Goal: Task Accomplishment & Management: Complete application form

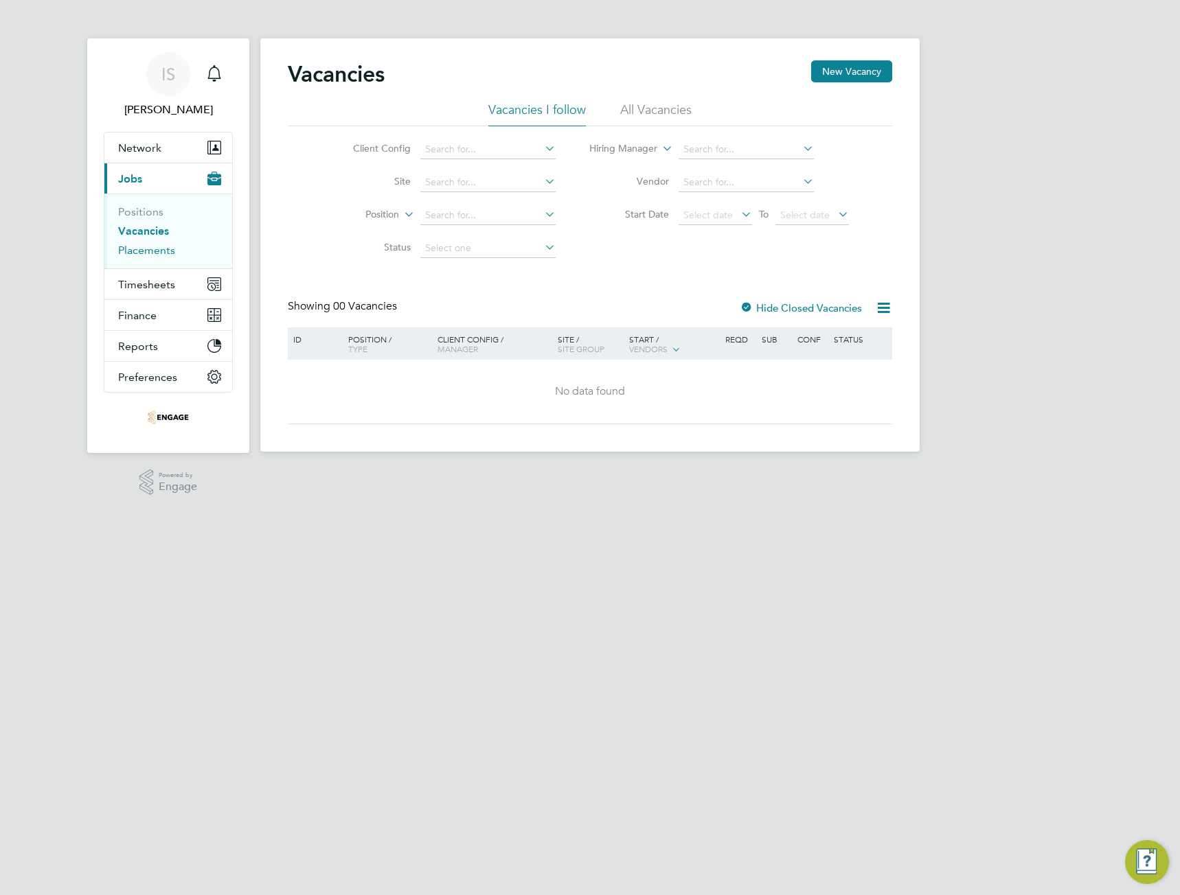
click at [148, 249] on link "Placements" at bounding box center [146, 250] width 57 height 13
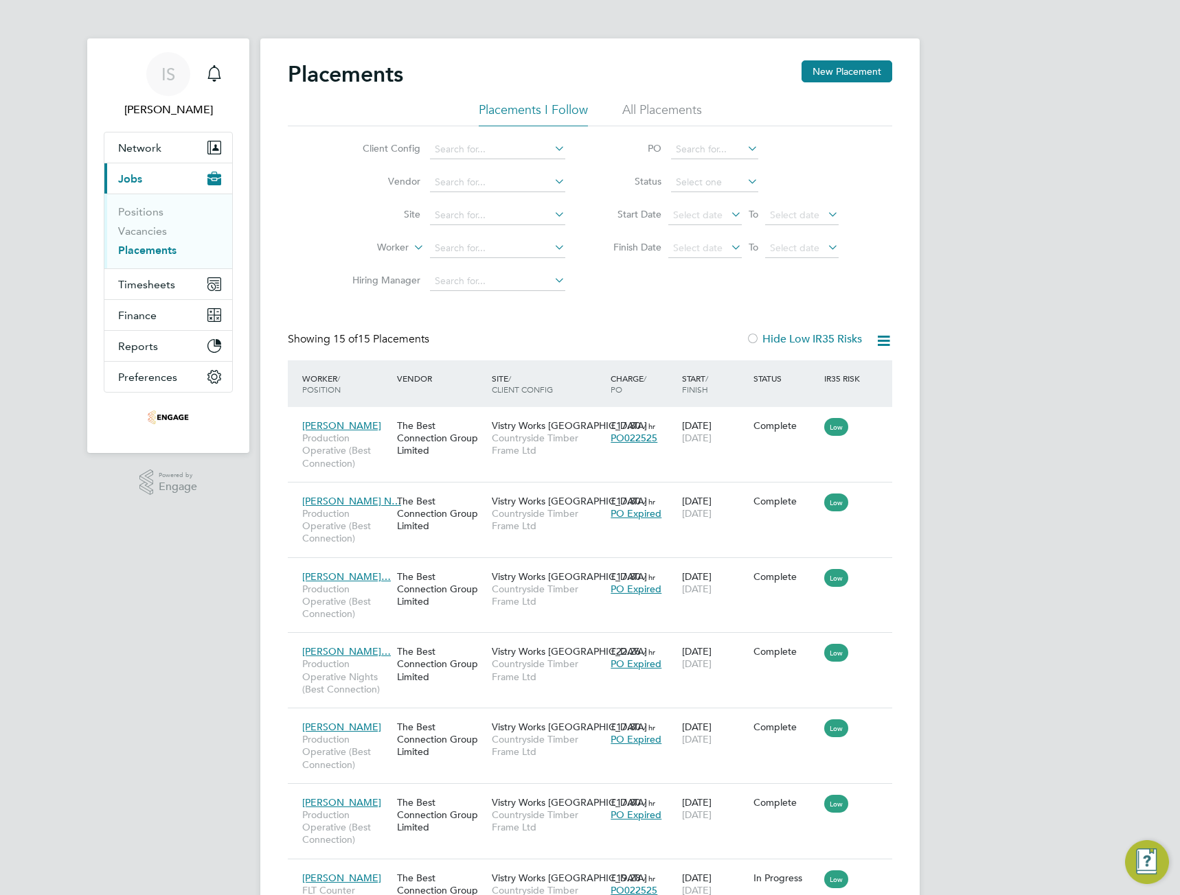
click at [891, 339] on icon at bounding box center [883, 340] width 17 height 17
click at [483, 255] on input at bounding box center [497, 248] width 135 height 19
type input "p"
click at [514, 280] on li "[PERSON_NAME]" at bounding box center [517, 286] width 176 height 19
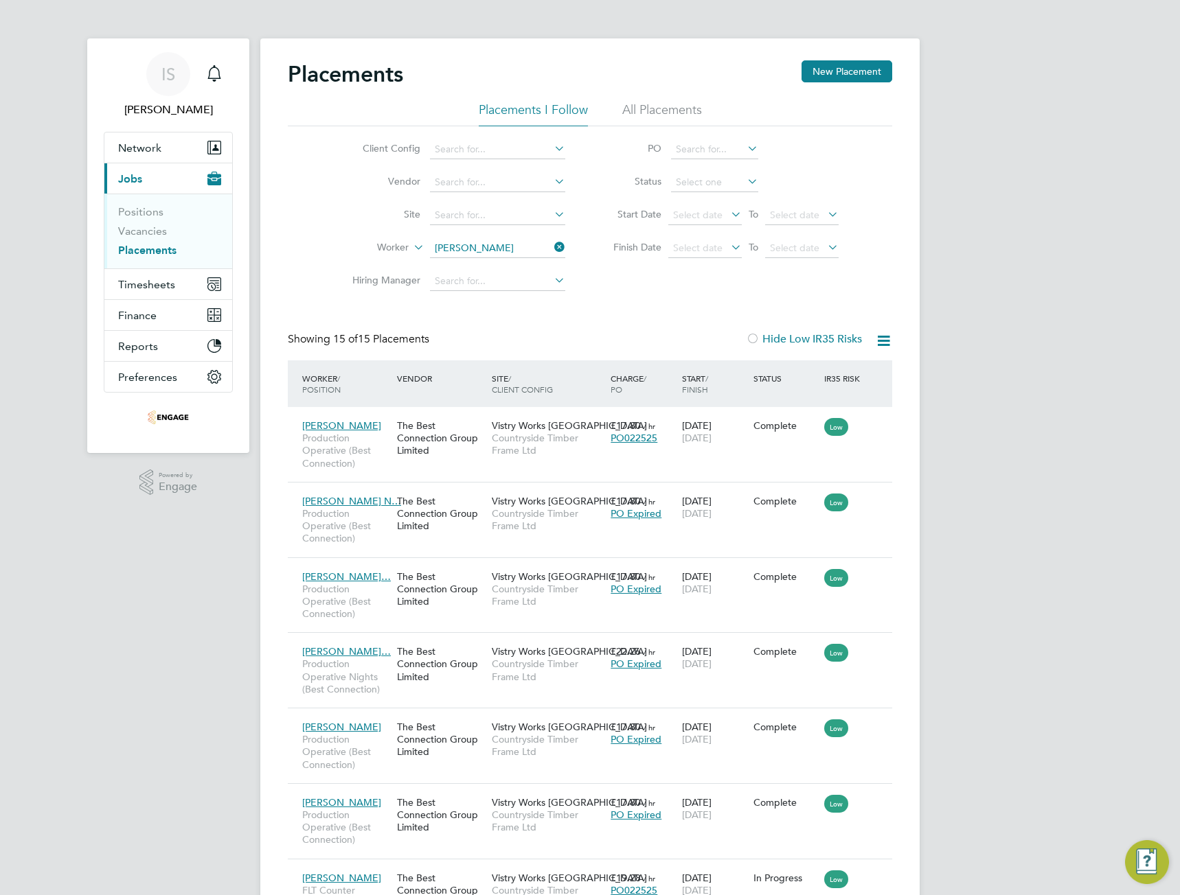
type input "[PERSON_NAME]"
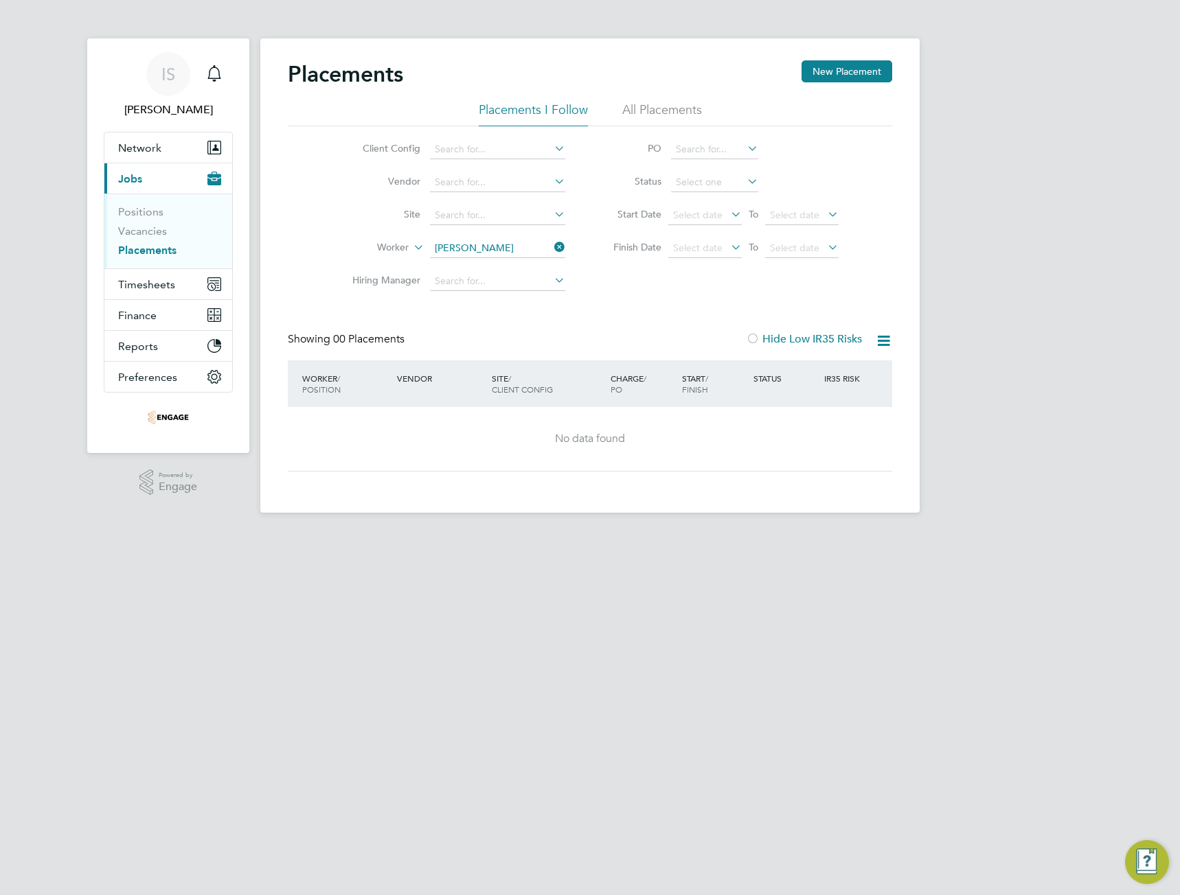
click at [691, 98] on div "Placements New Placement" at bounding box center [590, 80] width 604 height 41
click at [676, 105] on li "All Placements" at bounding box center [662, 114] width 80 height 25
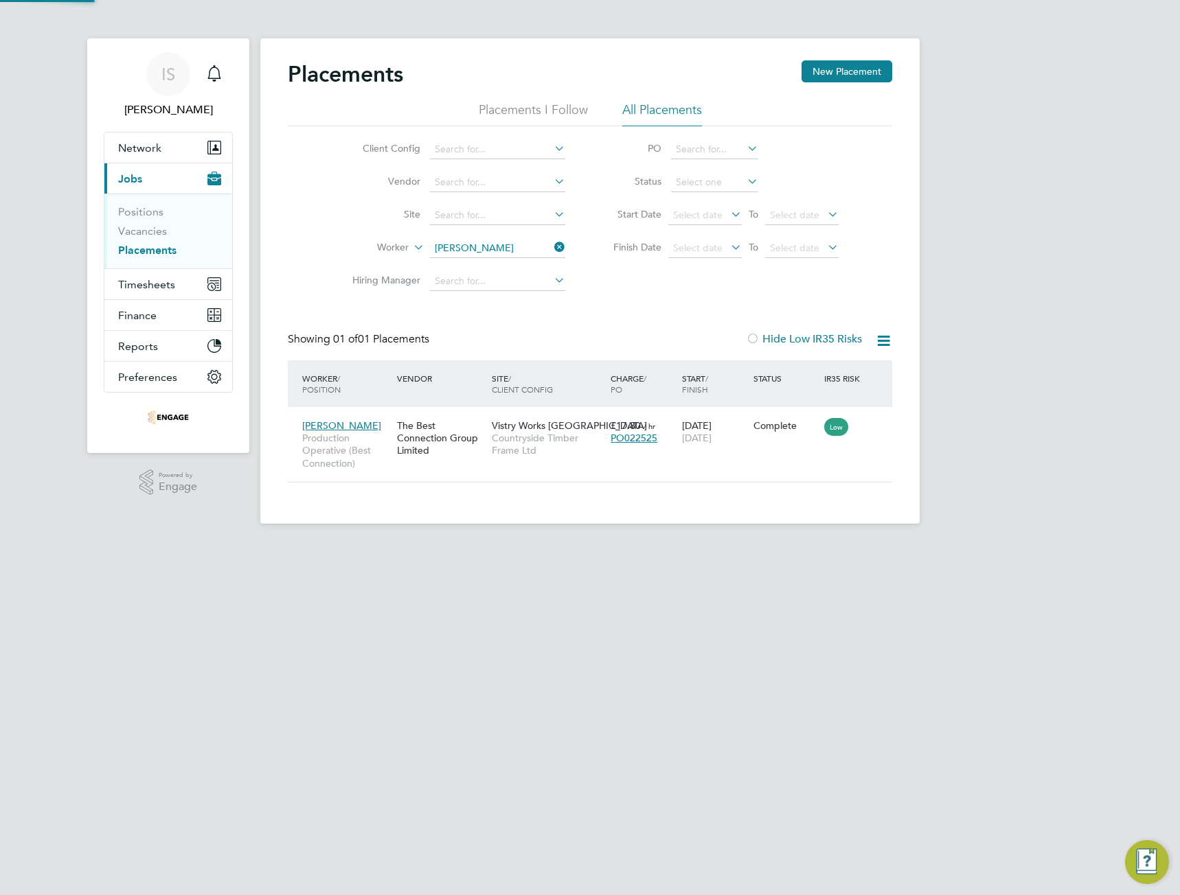
scroll to position [13, 65]
drag, startPoint x: 560, startPoint y: 248, endPoint x: 570, endPoint y: 257, distance: 13.6
click at [551, 248] on icon at bounding box center [551, 247] width 0 height 19
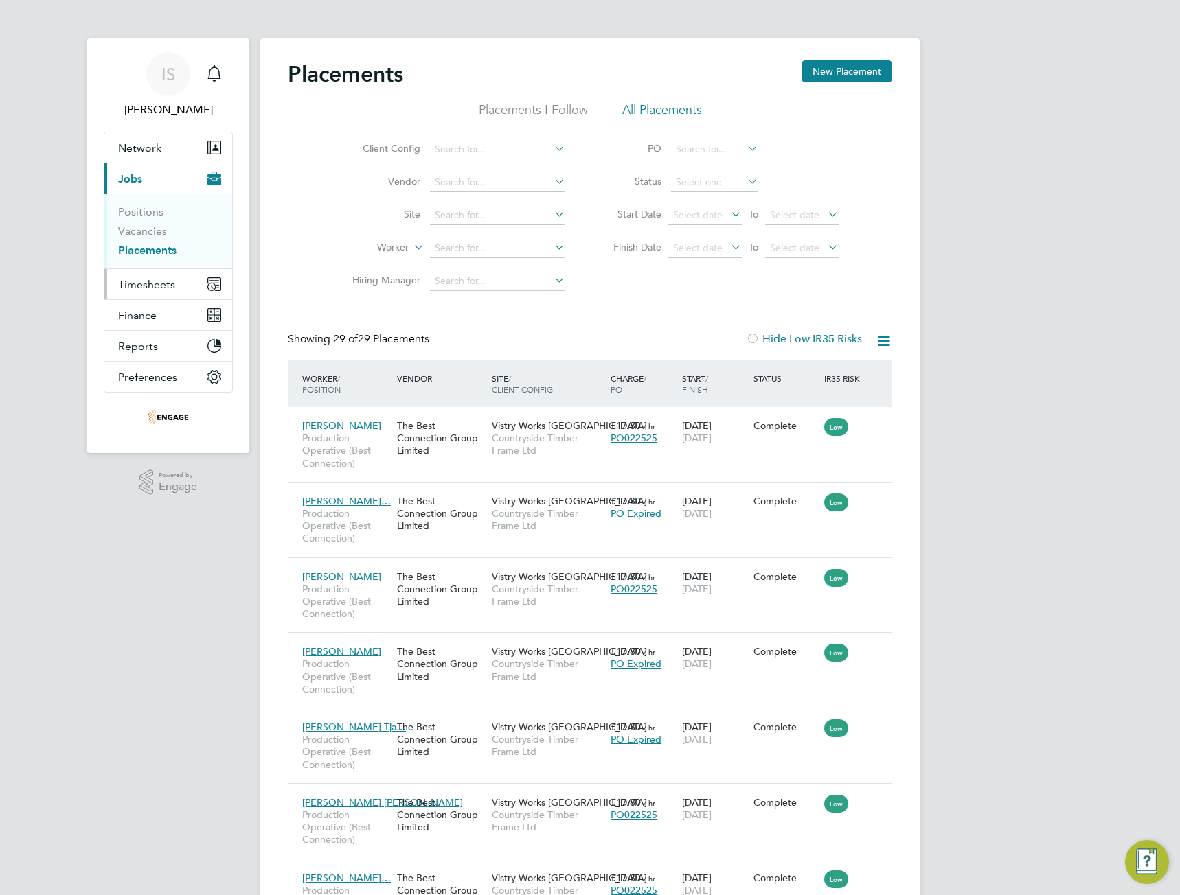
click at [202, 282] on button "Timesheets" at bounding box center [168, 284] width 128 height 30
click at [150, 290] on span "Timesheets" at bounding box center [146, 284] width 57 height 13
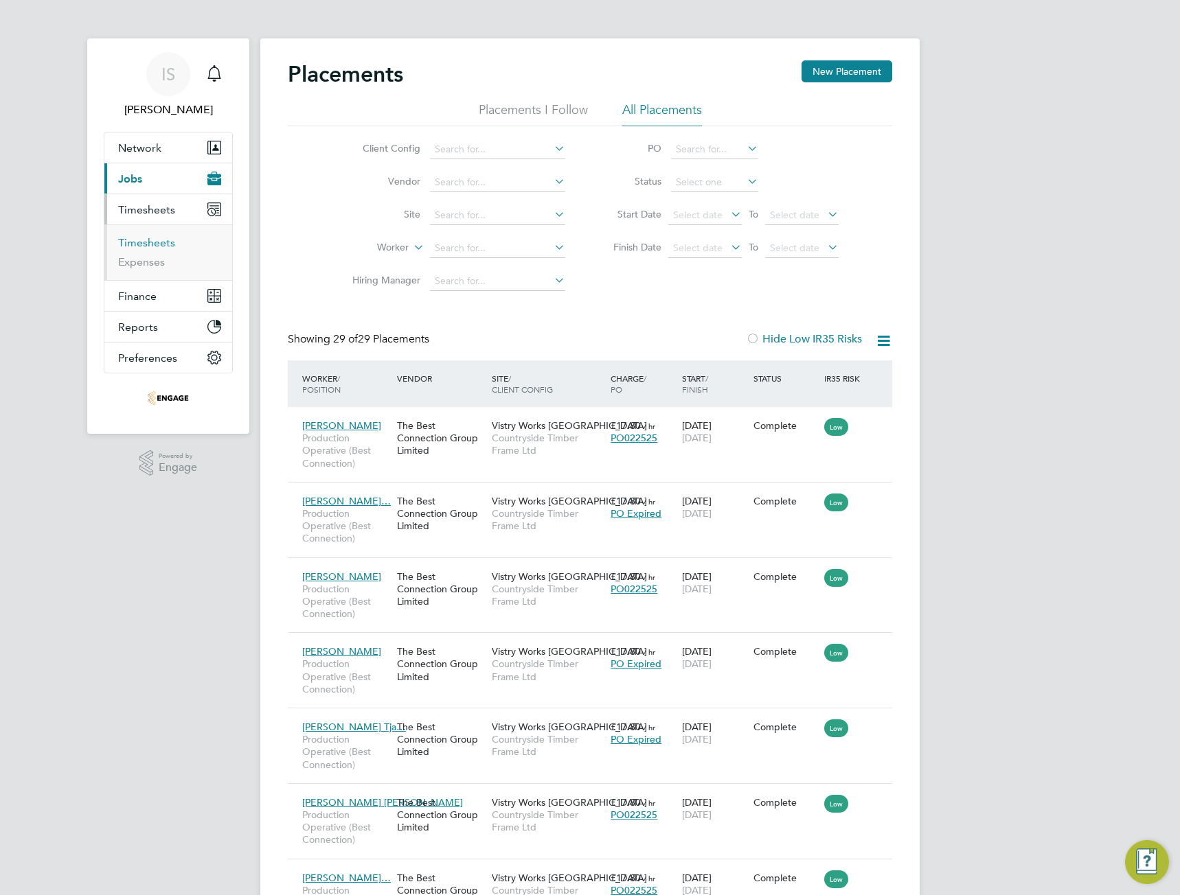
click at [141, 249] on link "Timesheets" at bounding box center [146, 242] width 57 height 13
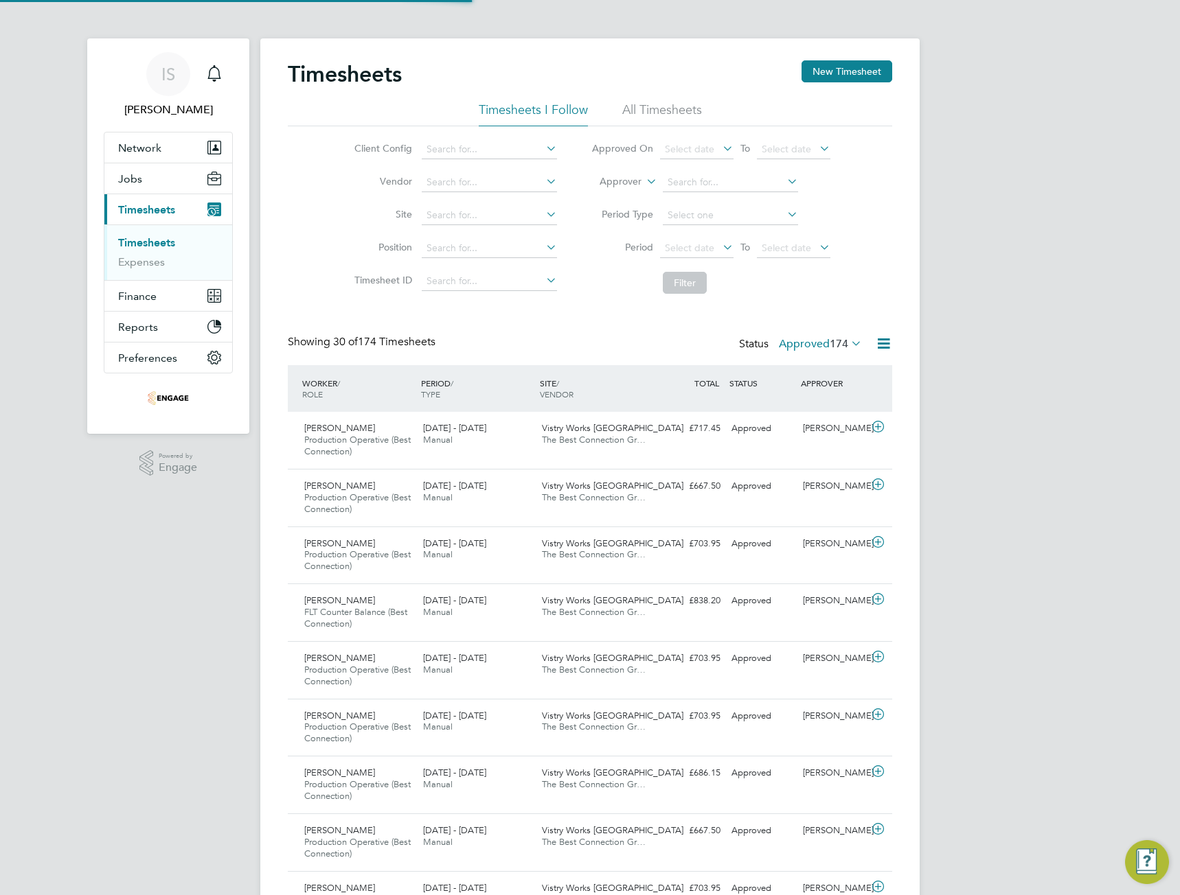
scroll to position [46, 119]
click at [720, 254] on icon at bounding box center [720, 247] width 0 height 19
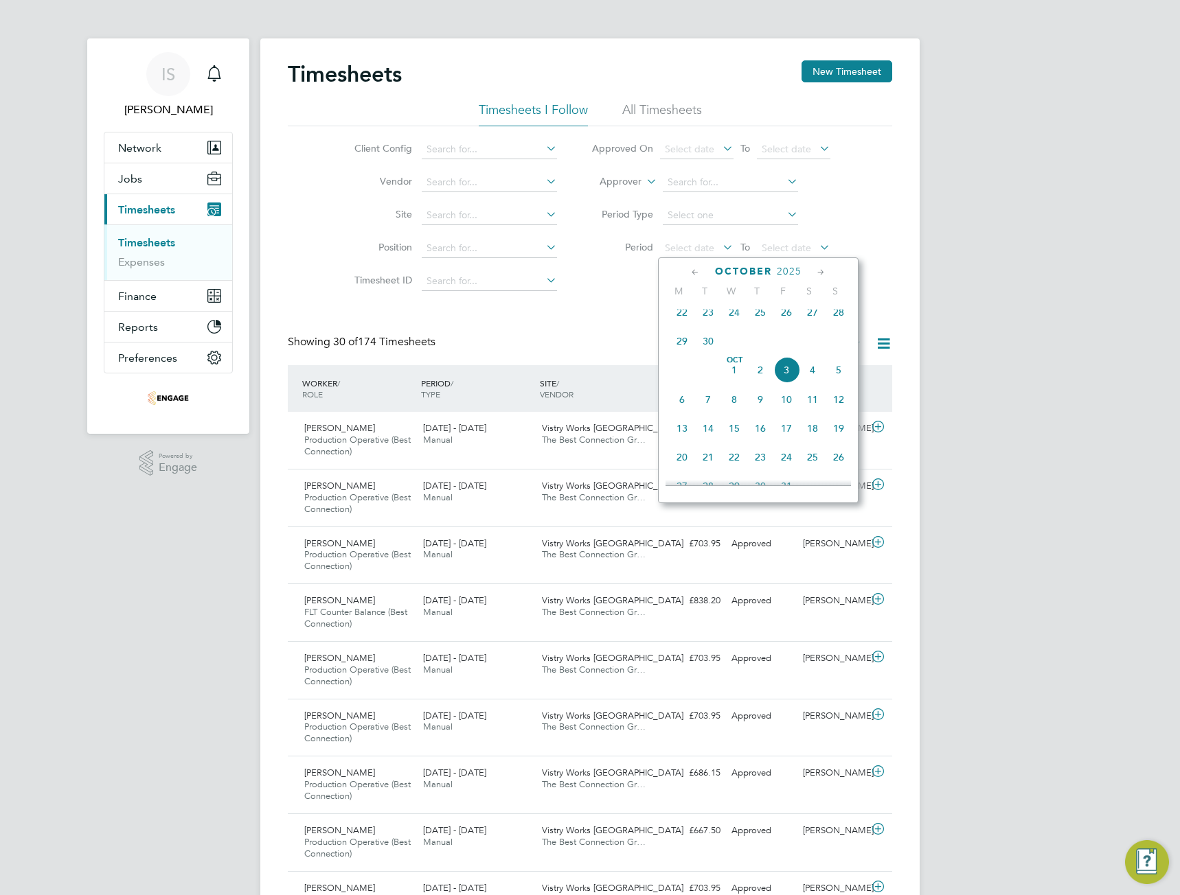
click at [685, 354] on span "29" at bounding box center [682, 341] width 26 height 26
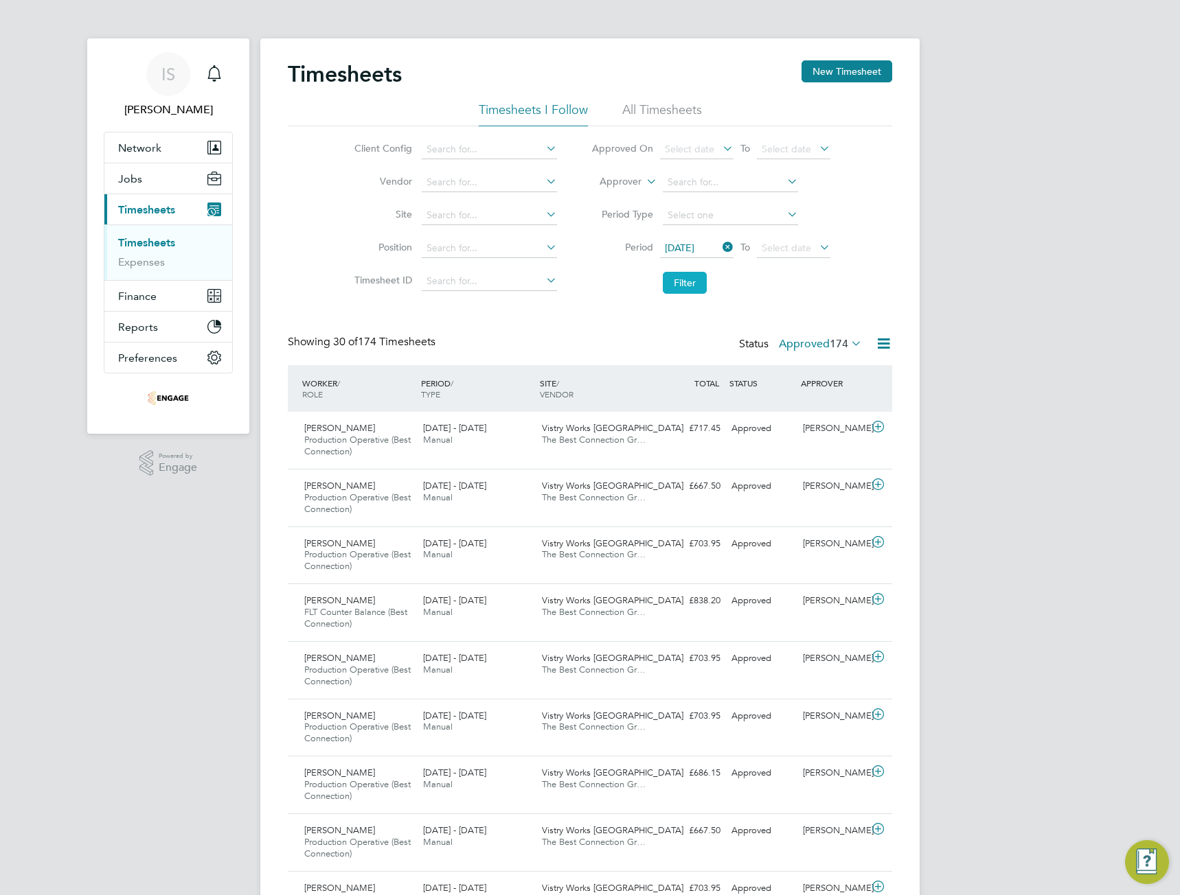
click at [696, 287] on button "Filter" at bounding box center [685, 283] width 44 height 22
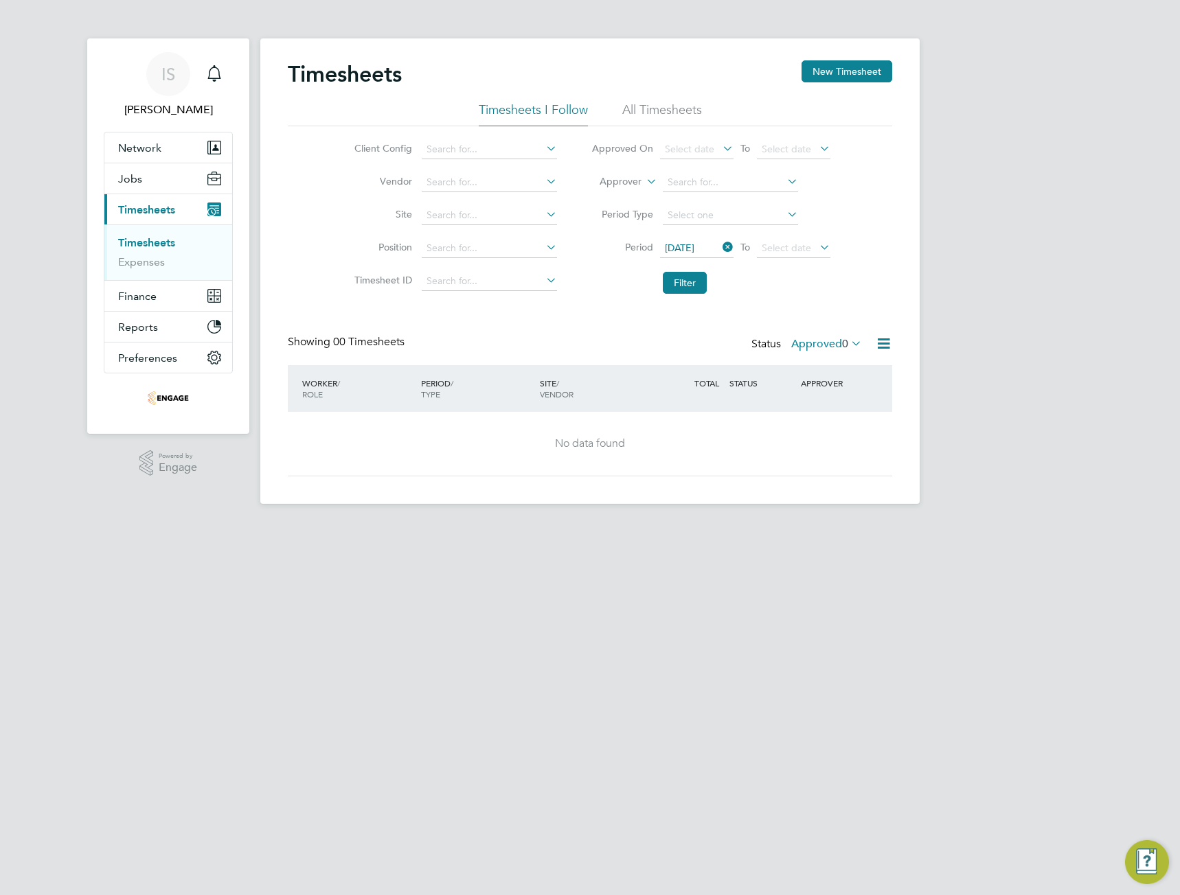
click at [817, 247] on icon at bounding box center [817, 247] width 0 height 19
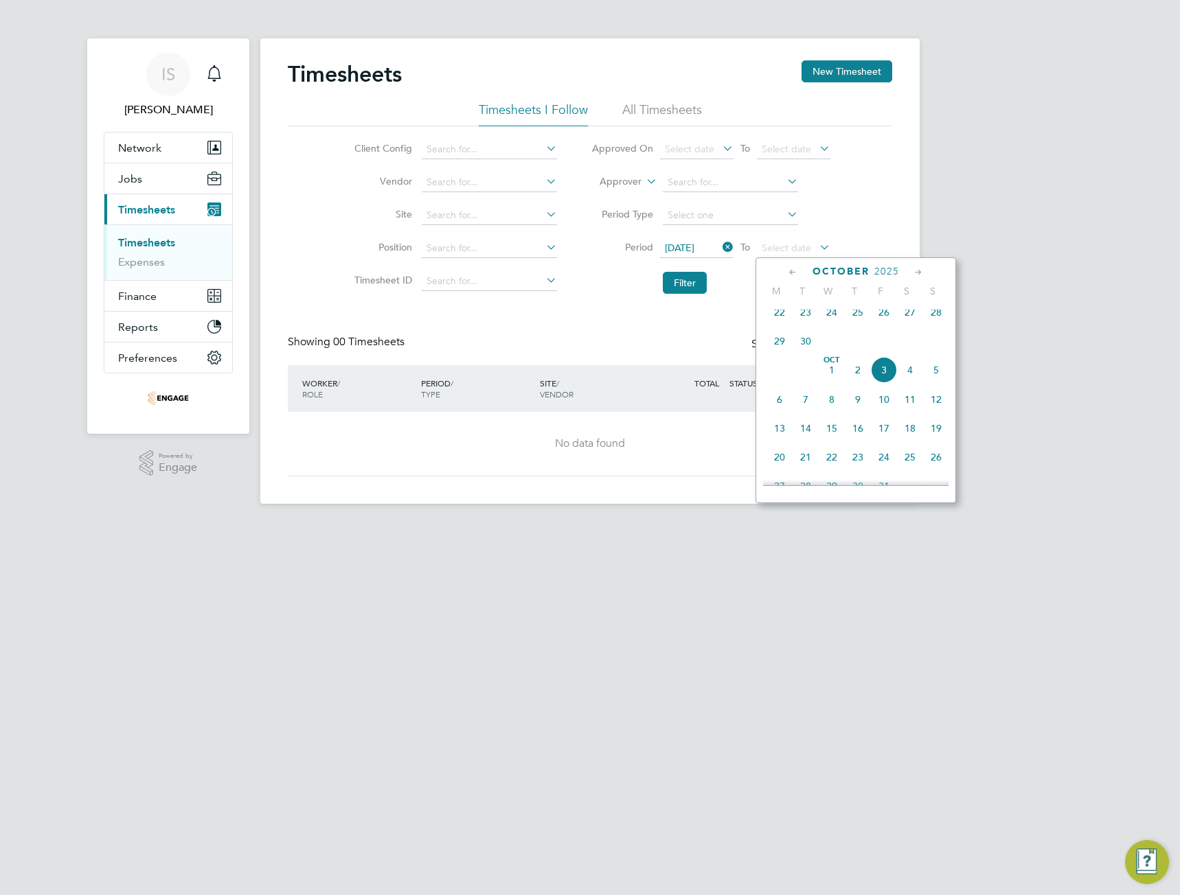
click at [933, 375] on span "5" at bounding box center [936, 370] width 26 height 26
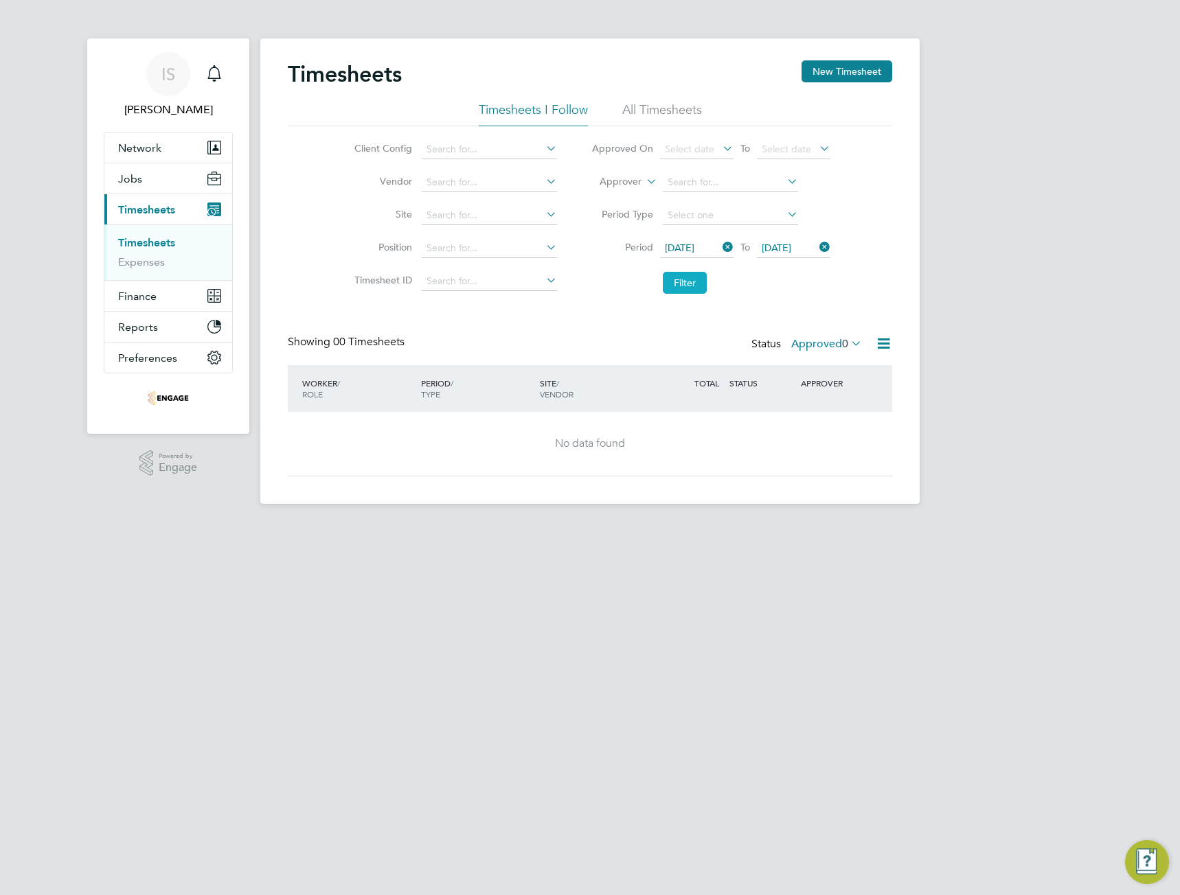
click at [675, 289] on button "Filter" at bounding box center [685, 283] width 44 height 22
click at [825, 336] on div "Status Approved 0" at bounding box center [807, 344] width 113 height 19
click at [822, 344] on label "Approved 0" at bounding box center [826, 344] width 71 height 14
click at [830, 384] on li "Saved" at bounding box center [824, 387] width 63 height 19
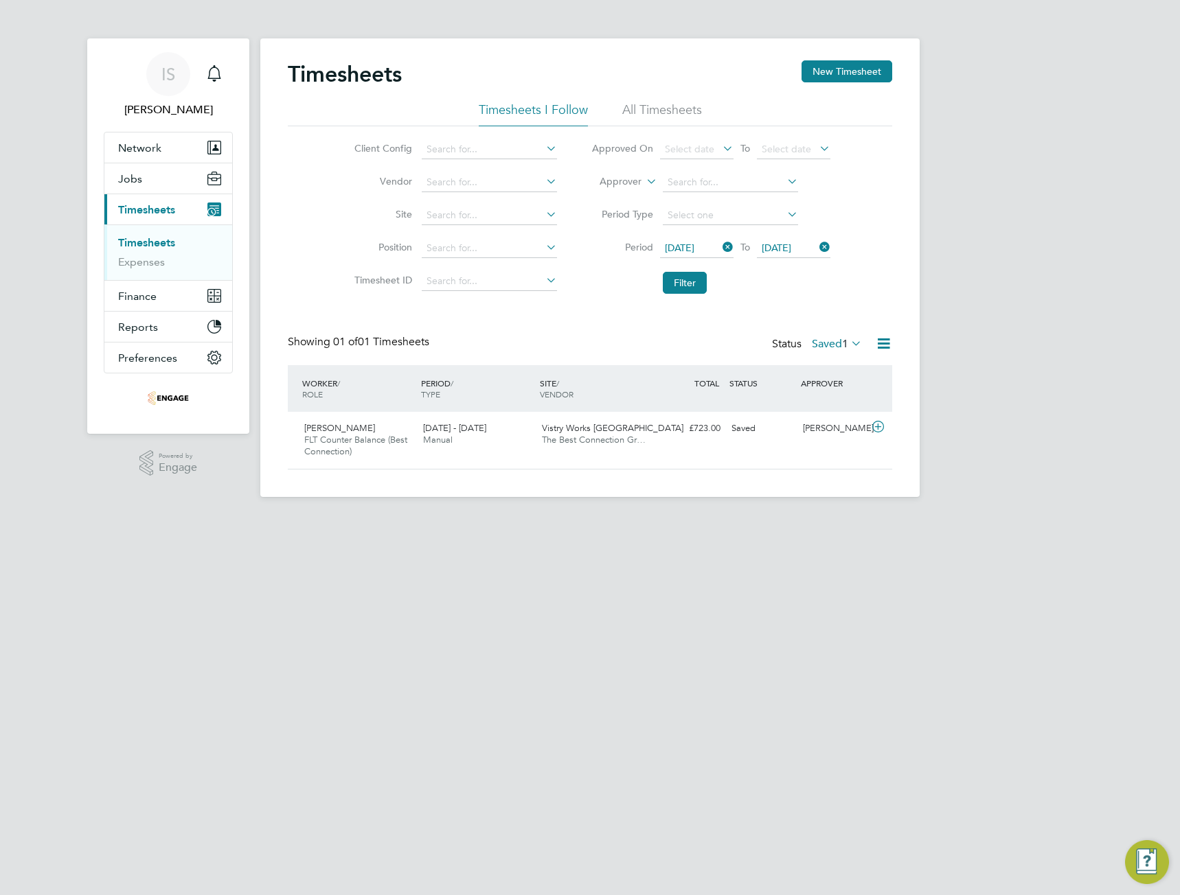
click at [842, 347] on span "1" at bounding box center [845, 344] width 6 height 14
click at [1018, 331] on div "IS [PERSON_NAME] Notifications Applications: Network Team Members Businesses Si…" at bounding box center [590, 259] width 1180 height 519
click at [852, 71] on button "New Timesheet" at bounding box center [846, 71] width 91 height 22
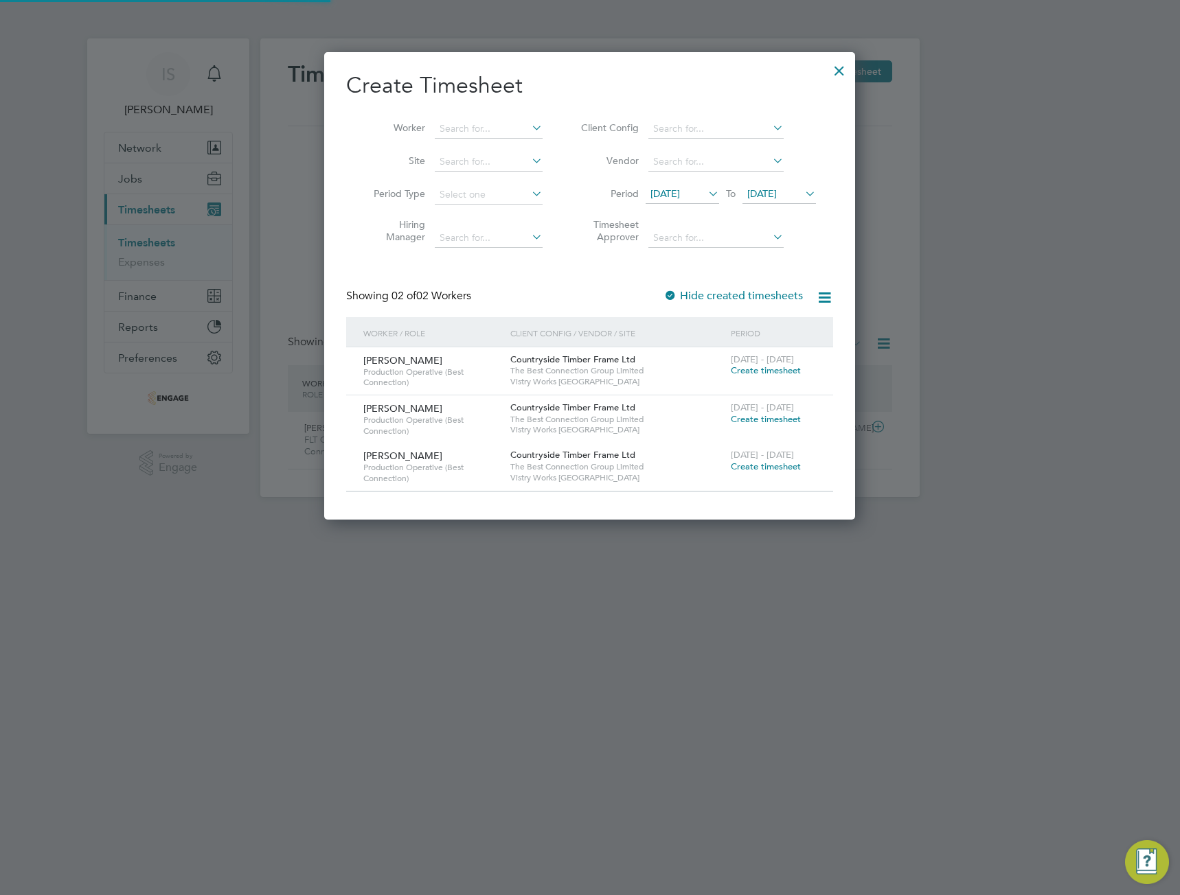
scroll to position [467, 532]
click at [512, 234] on input at bounding box center [489, 238] width 108 height 19
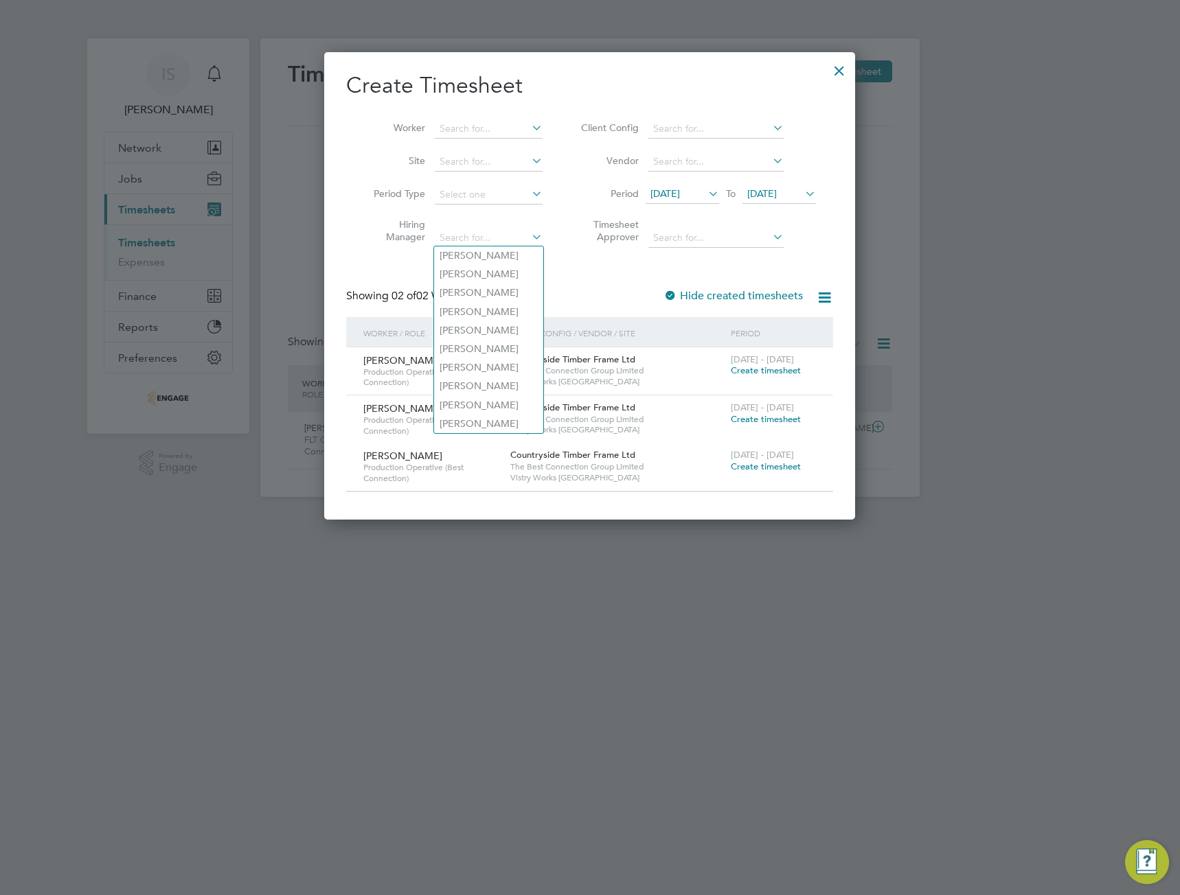
click at [589, 238] on label "Timesheet Approver" at bounding box center [608, 230] width 62 height 25
click at [680, 193] on span "[DATE]" at bounding box center [665, 193] width 30 height 12
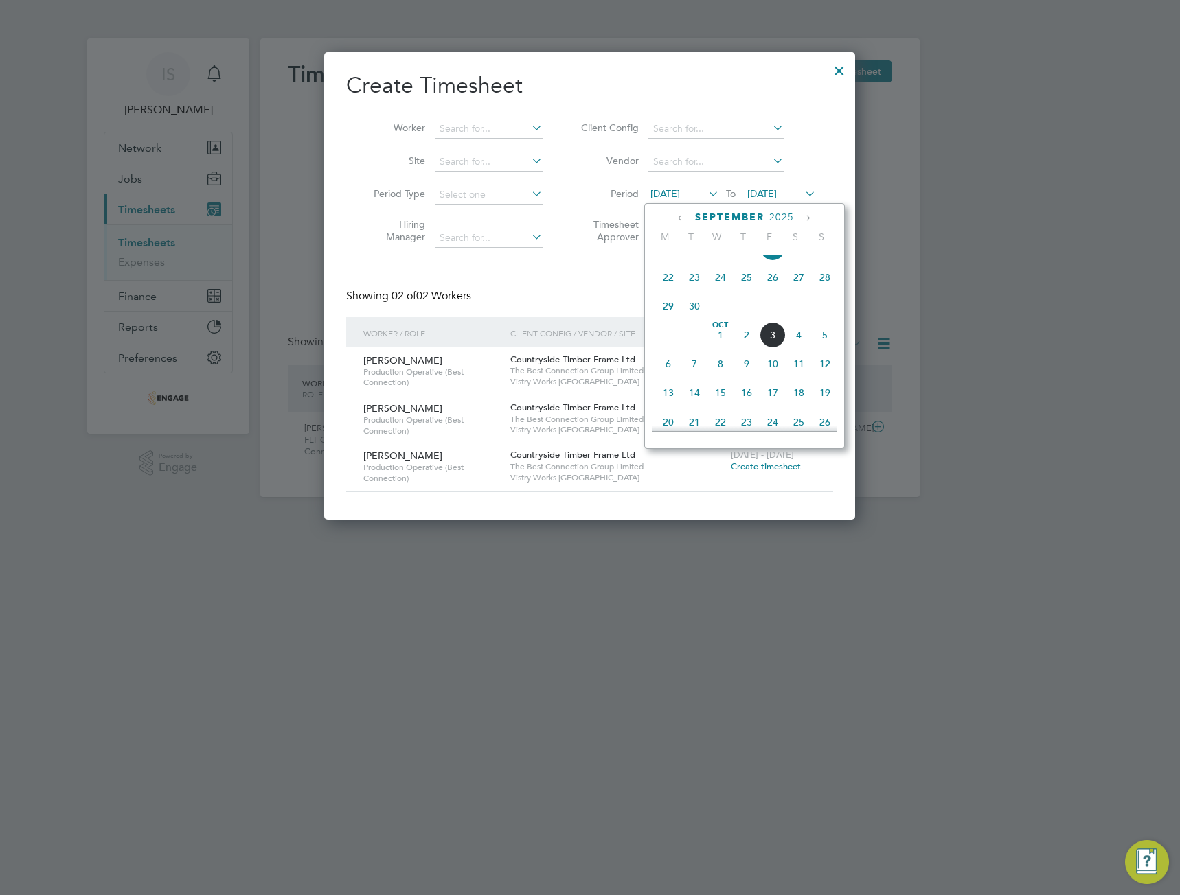
scroll to position [544, 0]
click at [661, 315] on span "29" at bounding box center [668, 304] width 26 height 26
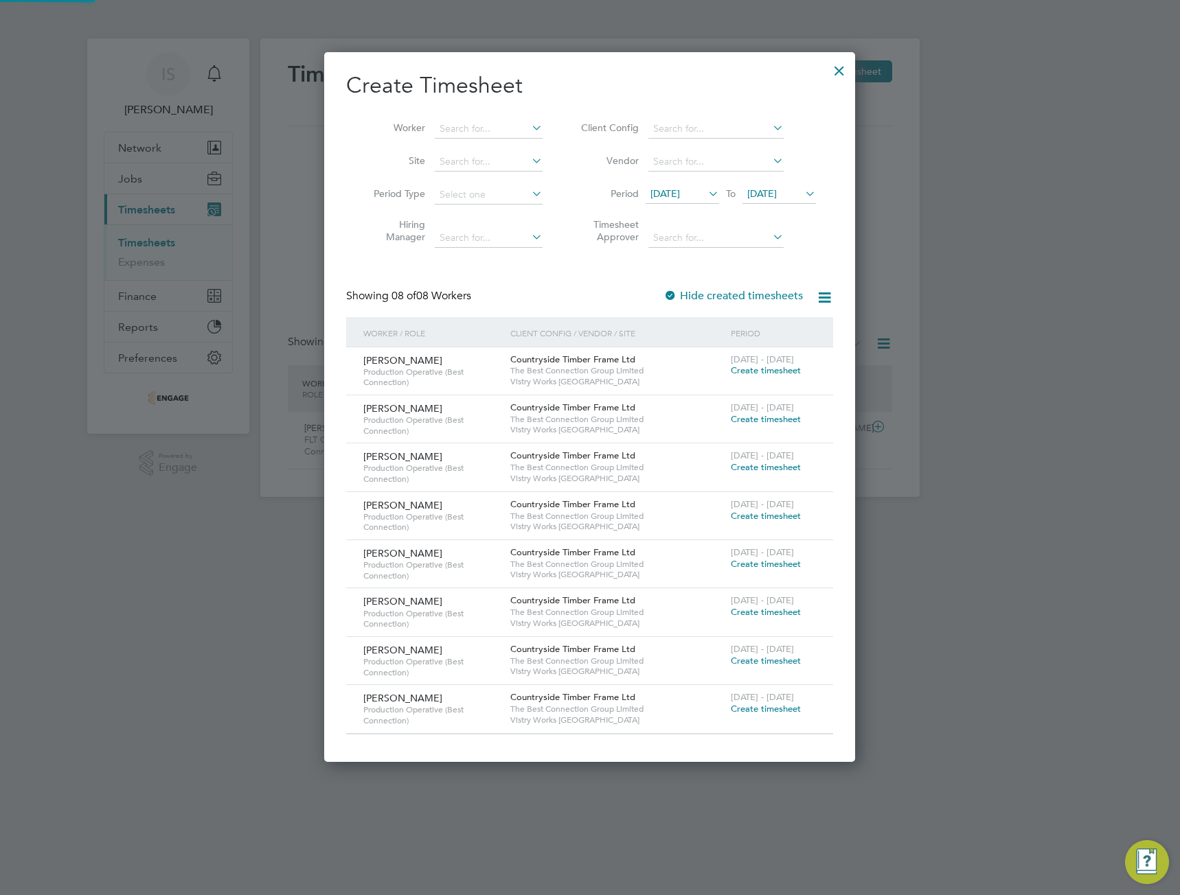
scroll to position [709, 532]
click at [802, 195] on icon at bounding box center [802, 193] width 0 height 19
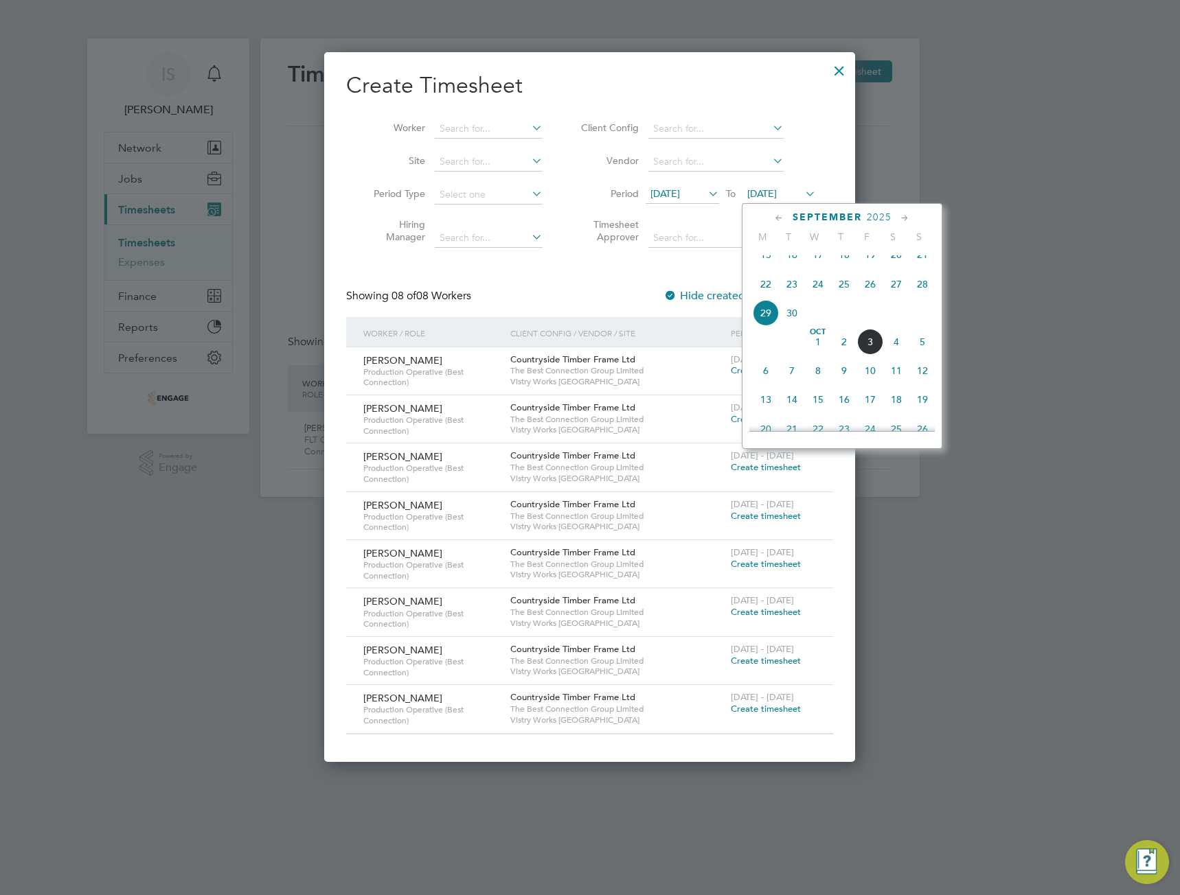
click at [923, 355] on span "5" at bounding box center [922, 342] width 26 height 26
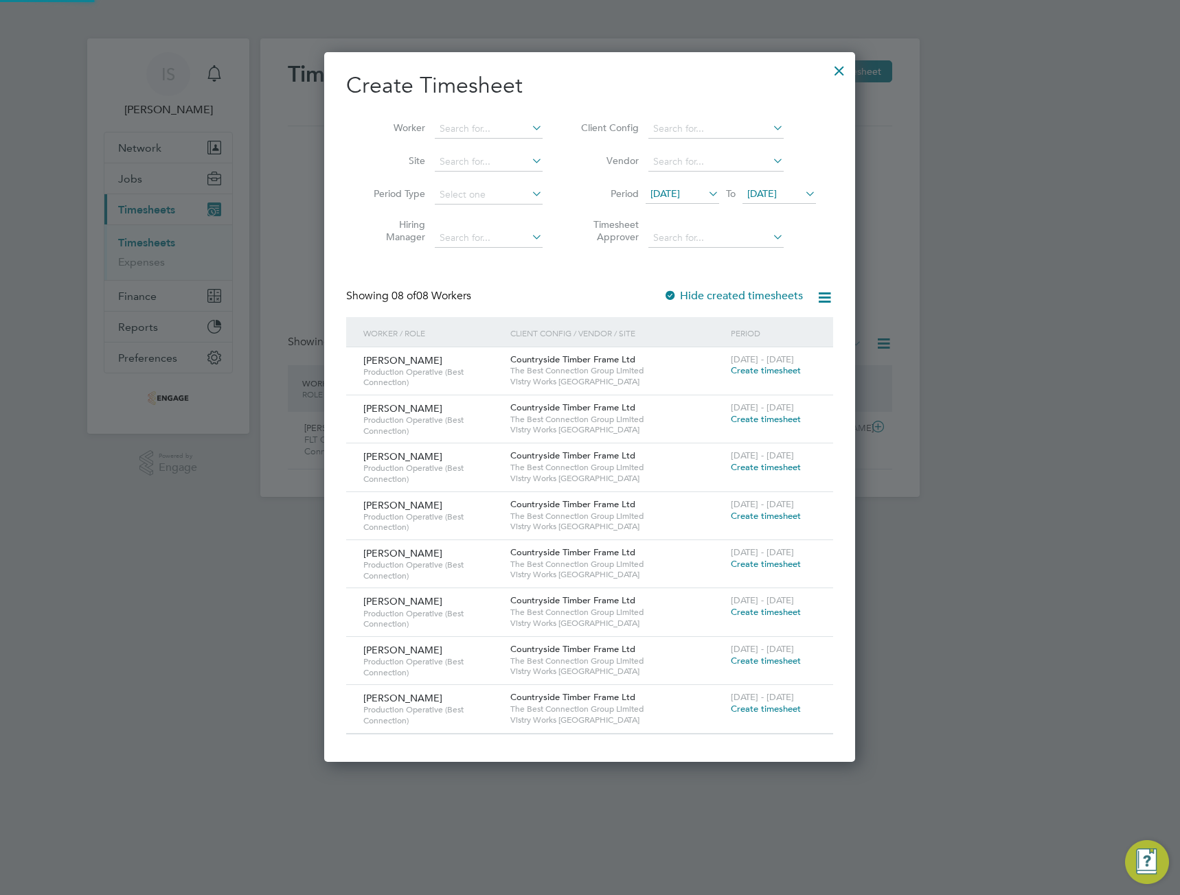
scroll to position [709, 532]
click at [744, 564] on span "Create timesheet" at bounding box center [766, 564] width 70 height 12
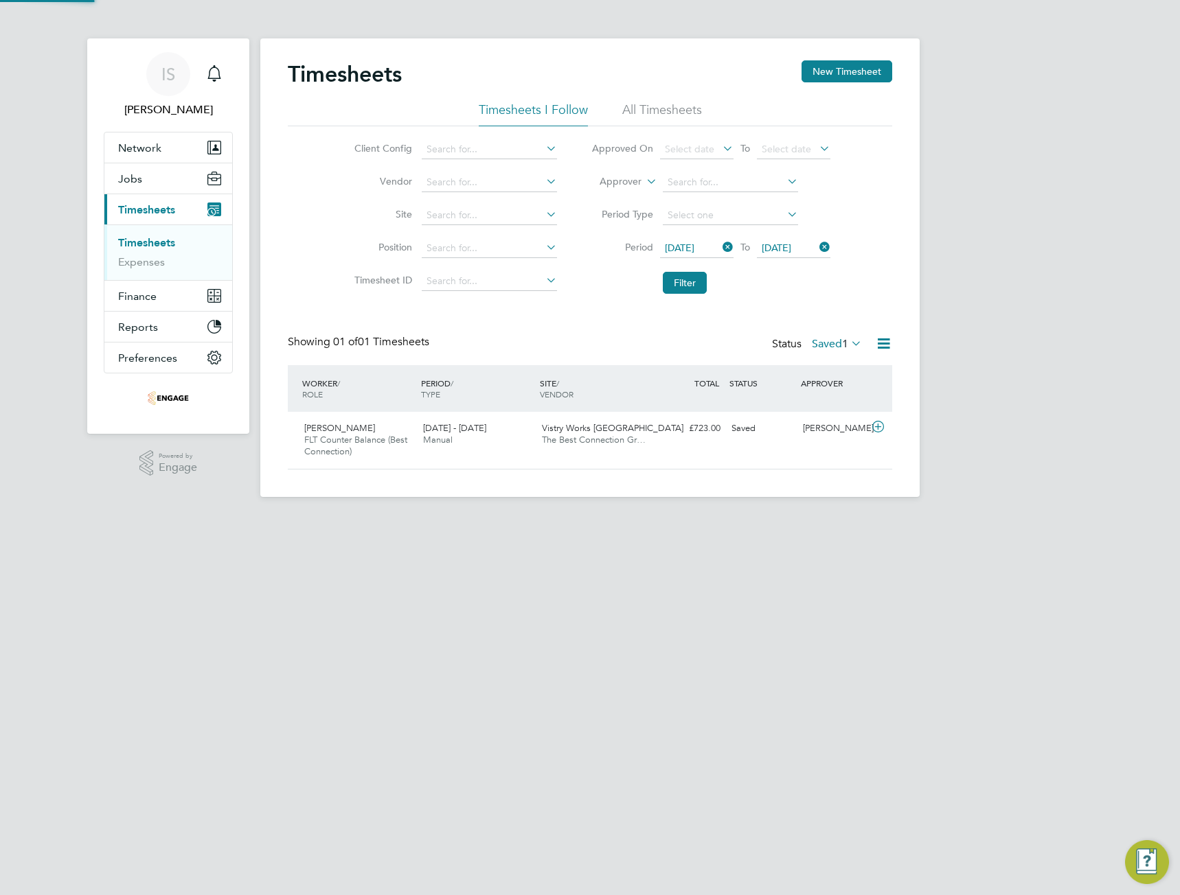
scroll to position [35, 119]
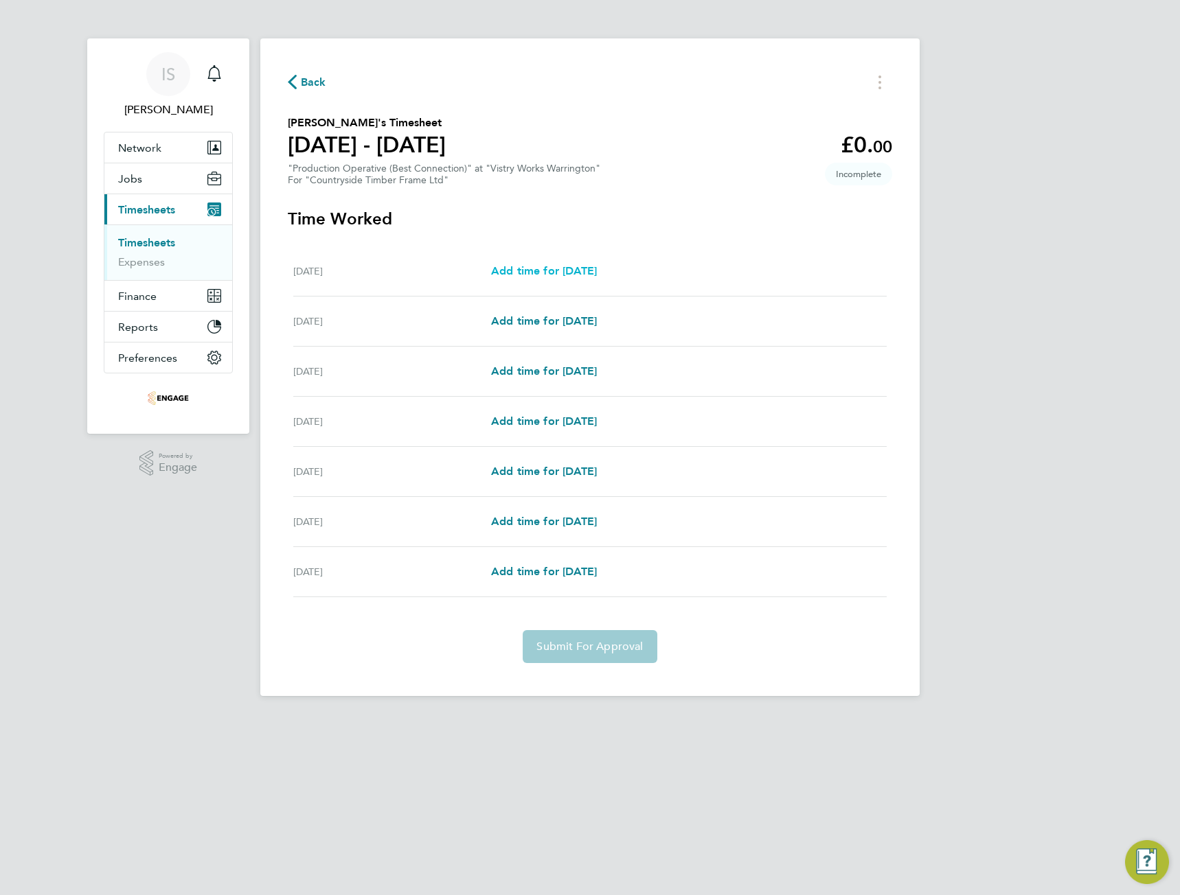
drag, startPoint x: 587, startPoint y: 268, endPoint x: 578, endPoint y: 278, distance: 14.1
click at [588, 268] on span "Add time for [DATE]" at bounding box center [544, 270] width 106 height 13
select select "15"
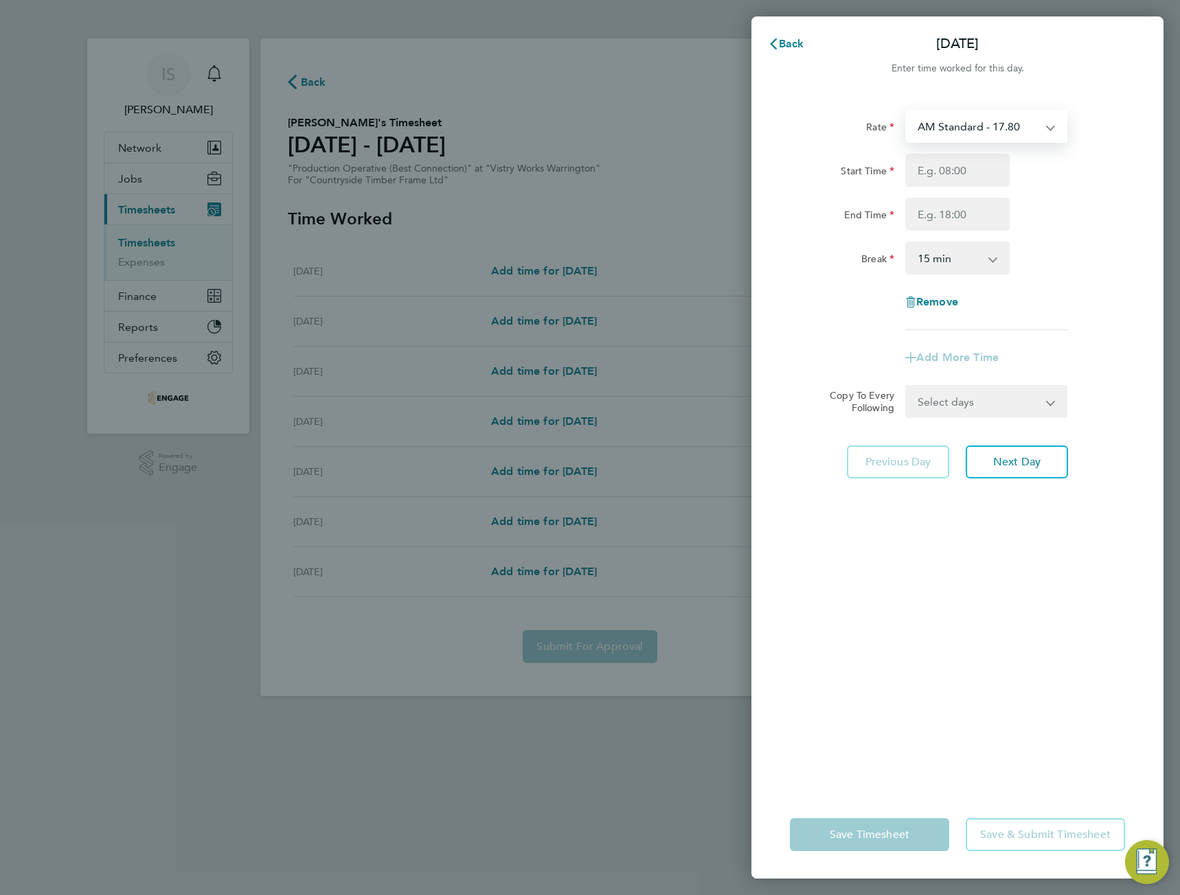
click at [1006, 119] on select "AM Standard - 17.80 BONUS - 13.50 AM OT1 - 26.70 PM OT2 - 38.18 PM OT1 - 28.64 …" at bounding box center [977, 126] width 143 height 30
select select "15"
click at [962, 182] on input "Start Time" at bounding box center [957, 170] width 104 height 33
click at [944, 220] on input "End Time" at bounding box center [957, 214] width 104 height 33
click at [962, 170] on input "14:001" at bounding box center [957, 170] width 104 height 33
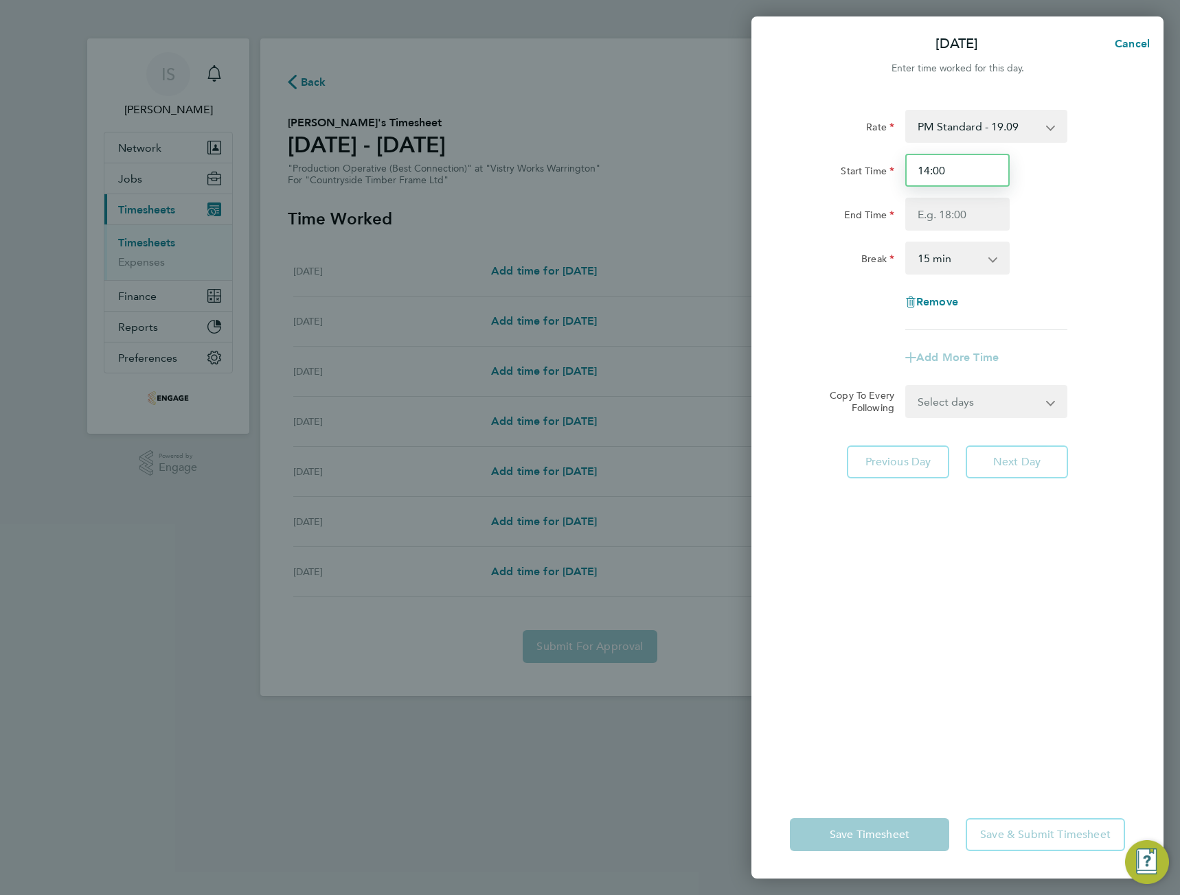
type input "14:00"
type input "00:00"
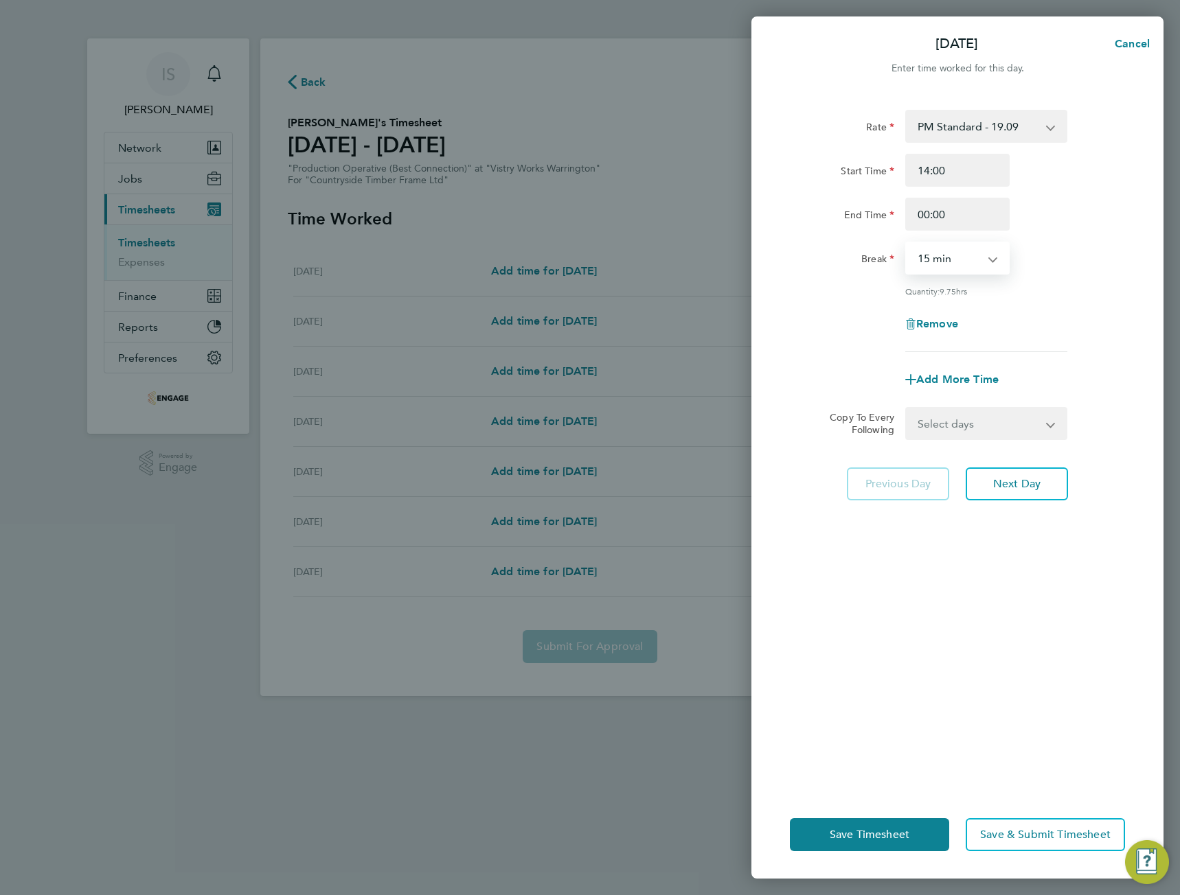
click at [975, 271] on select "0 min 15 min 30 min 45 min 60 min 75 min 90 min" at bounding box center [948, 258] width 85 height 30
select select "30"
click at [906, 243] on select "0 min 15 min 30 min 45 min 60 min 75 min 90 min" at bounding box center [948, 258] width 85 height 30
drag, startPoint x: 970, startPoint y: 442, endPoint x: 965, endPoint y: 435, distance: 8.3
click at [970, 442] on div "Rate PM Standard - 19.09 BONUS - 13.50 AM Standard - 17.80 AM OT1 - 26.70 PM OT…" at bounding box center [957, 442] width 412 height 698
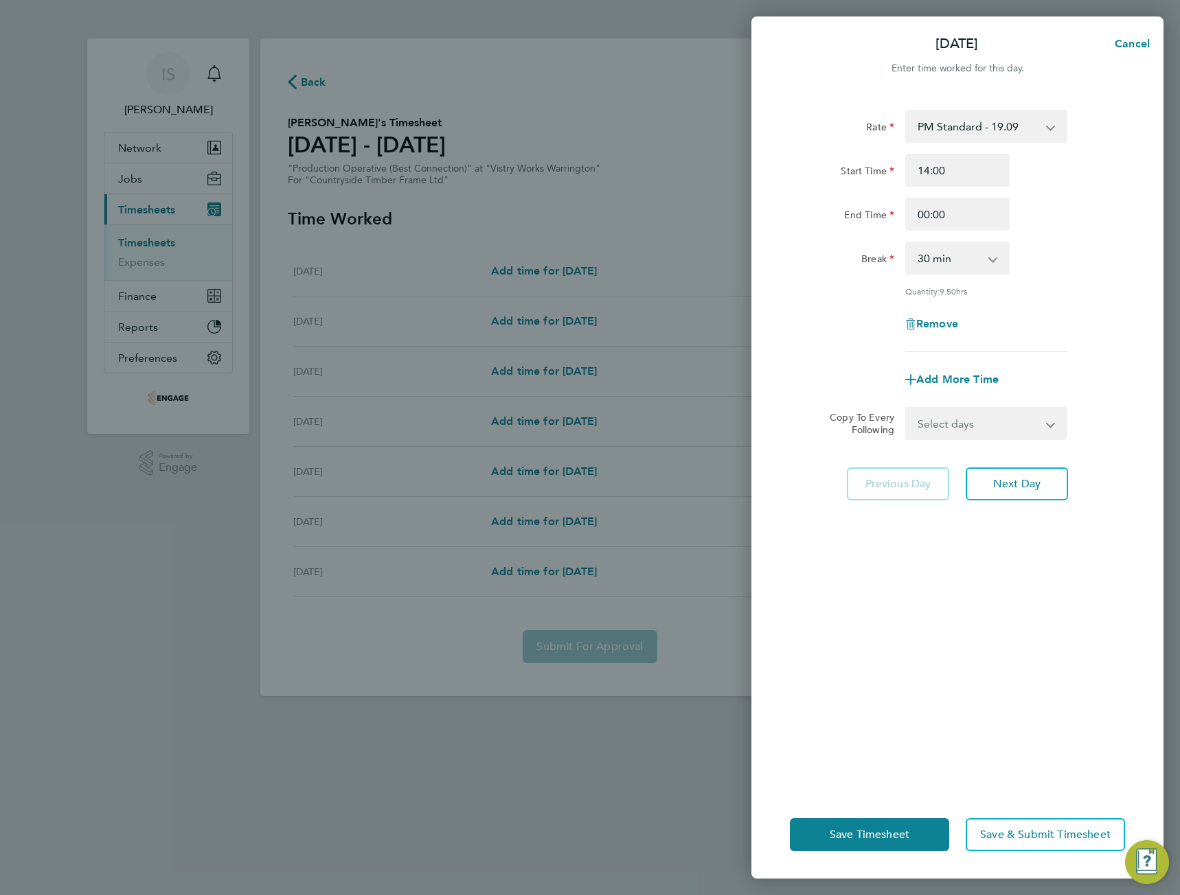
click at [957, 427] on select "Select days Day Weekday (Mon-Fri) Weekend (Sat-Sun) [DATE] [DATE] [DATE] [DATE]…" at bounding box center [978, 424] width 144 height 30
select select "TUE"
click at [906, 409] on select "Select days Day Weekday (Mon-Fri) Weekend (Sat-Sun) [DATE] [DATE] [DATE] [DATE]…" at bounding box center [978, 424] width 144 height 30
select select "[DATE]"
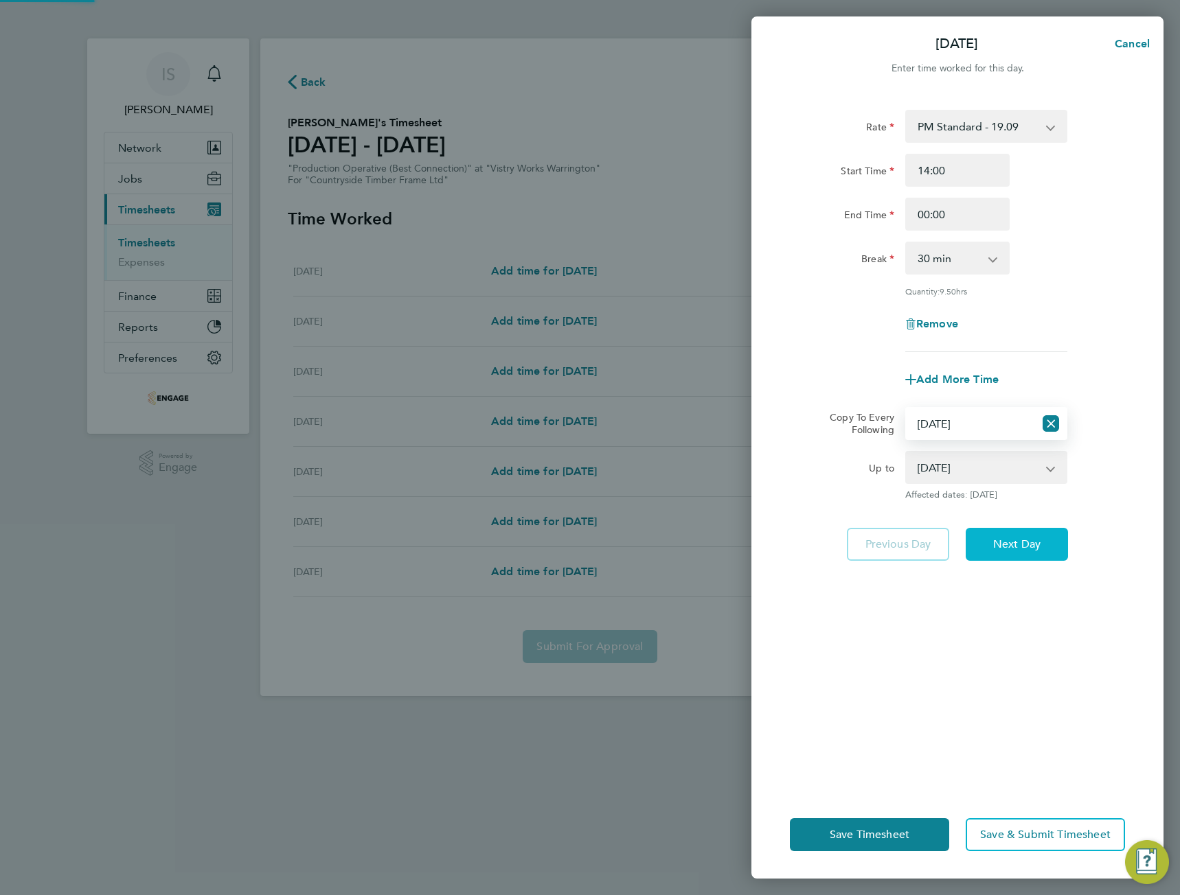
click at [998, 539] on span "Next Day" at bounding box center [1016, 545] width 47 height 14
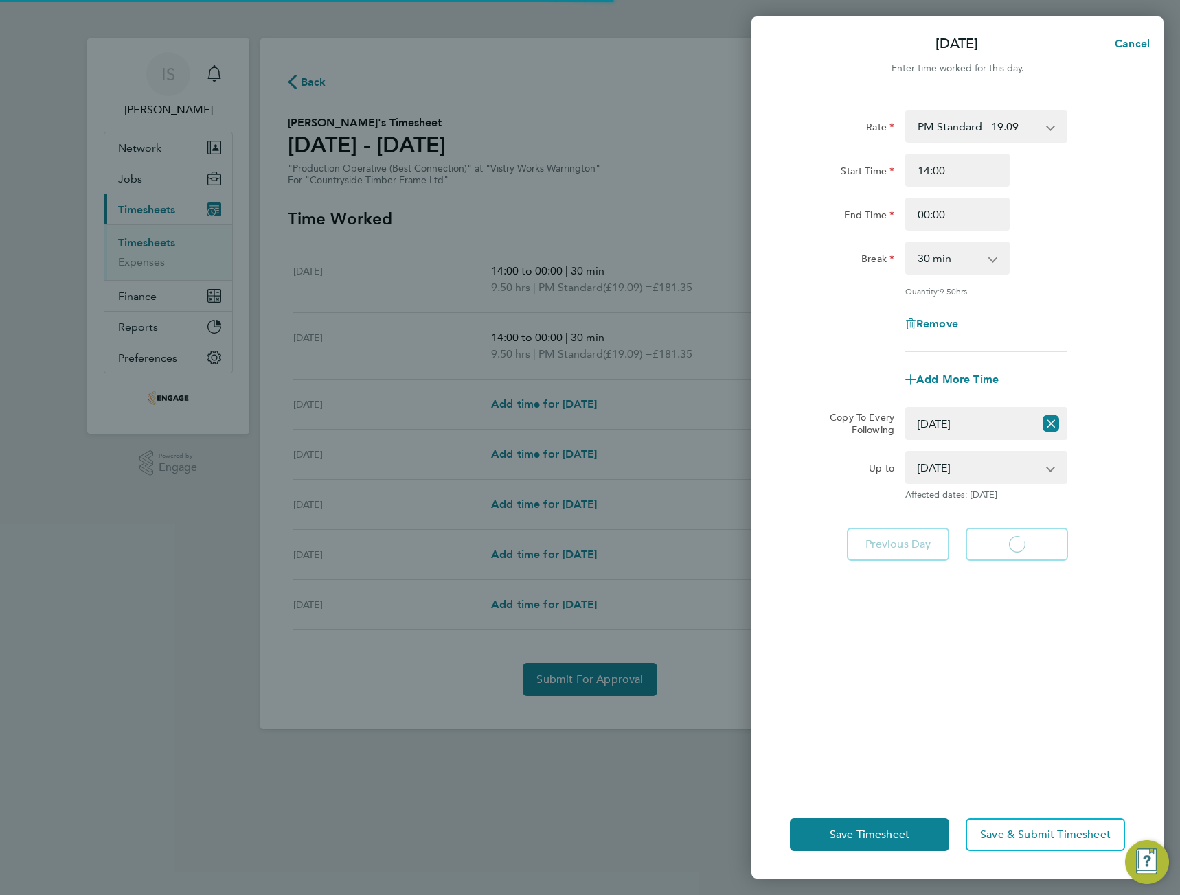
select select "30"
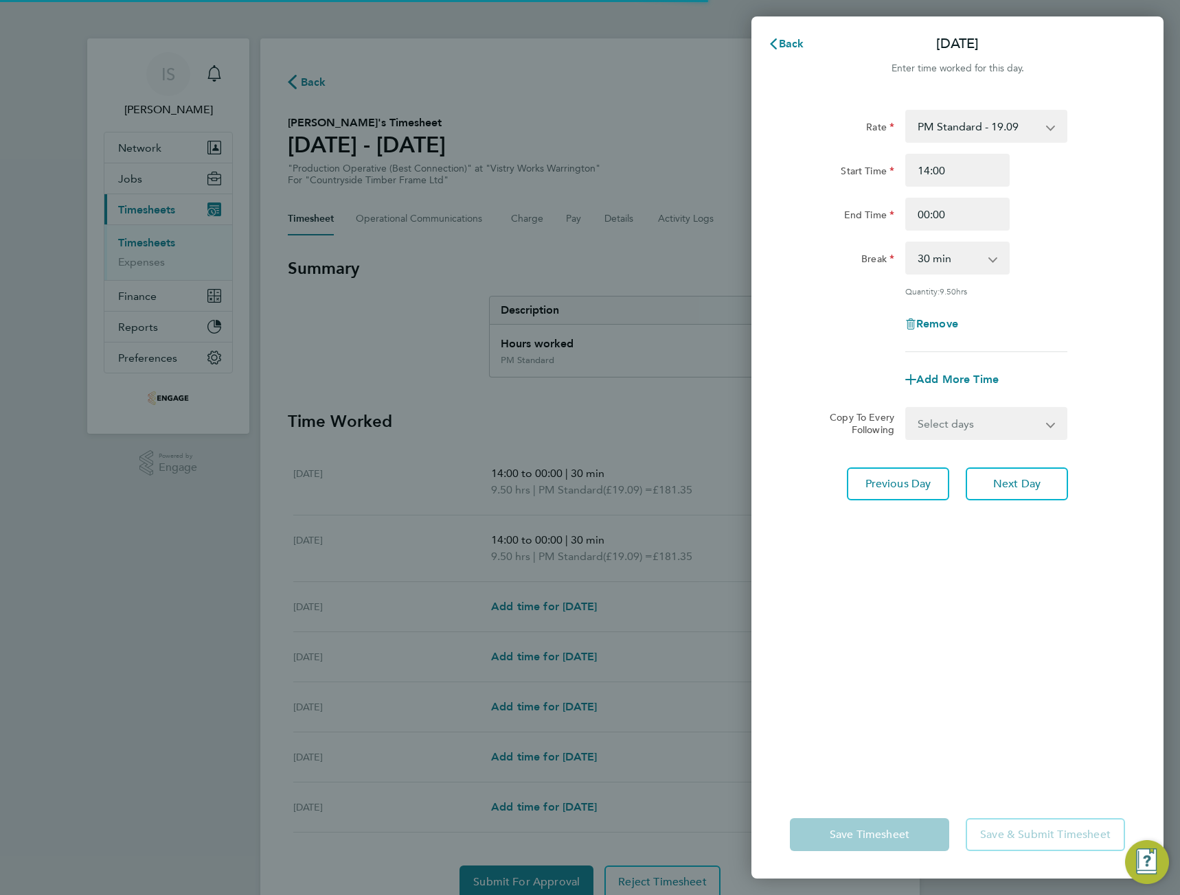
click at [983, 422] on select "Select days Day Weekday (Mon-Fri) Weekend (Sat-Sun) [DATE] [DATE] [DATE] [DATE]…" at bounding box center [978, 424] width 144 height 30
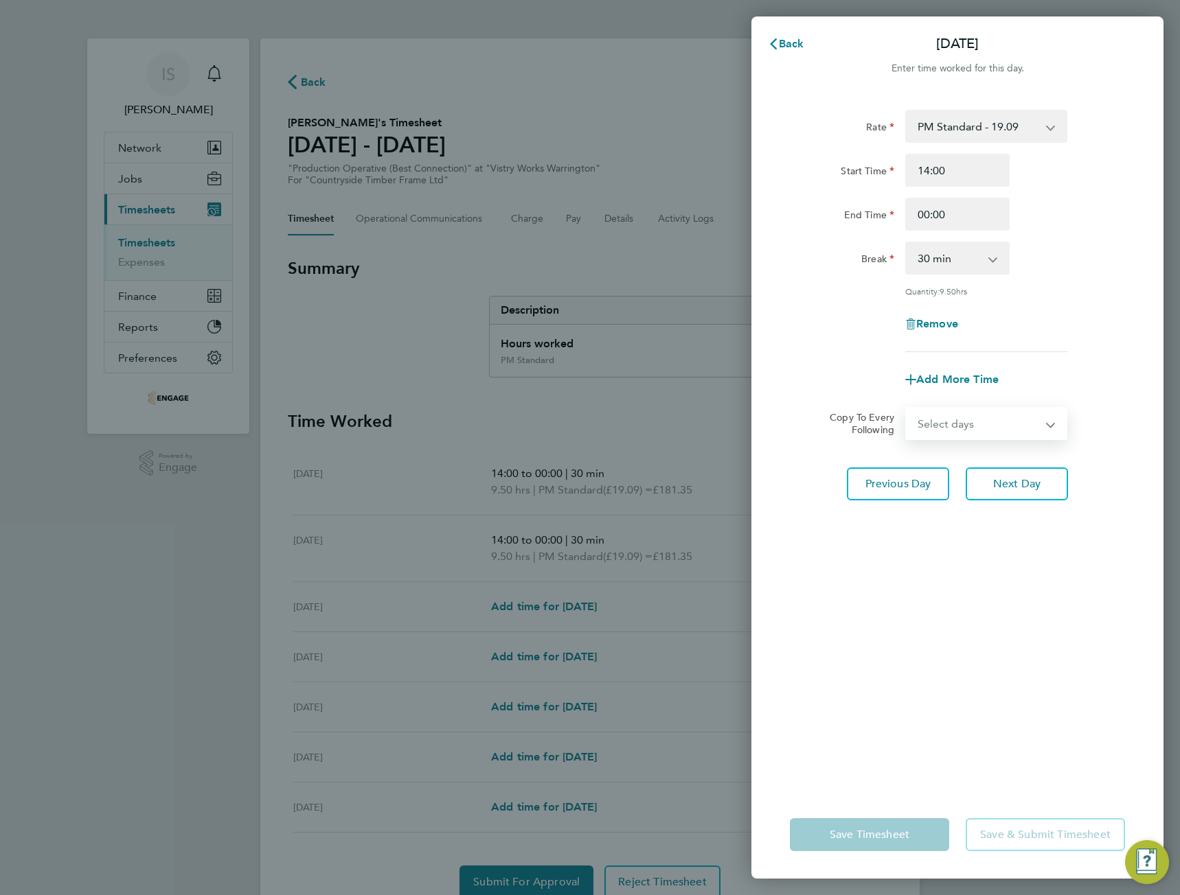
select select "WED"
click at [906, 409] on select "Select days Day Weekday (Mon-Fri) Weekend (Sat-Sun) [DATE] [DATE] [DATE] [DATE]…" at bounding box center [978, 424] width 144 height 30
select select "[DATE]"
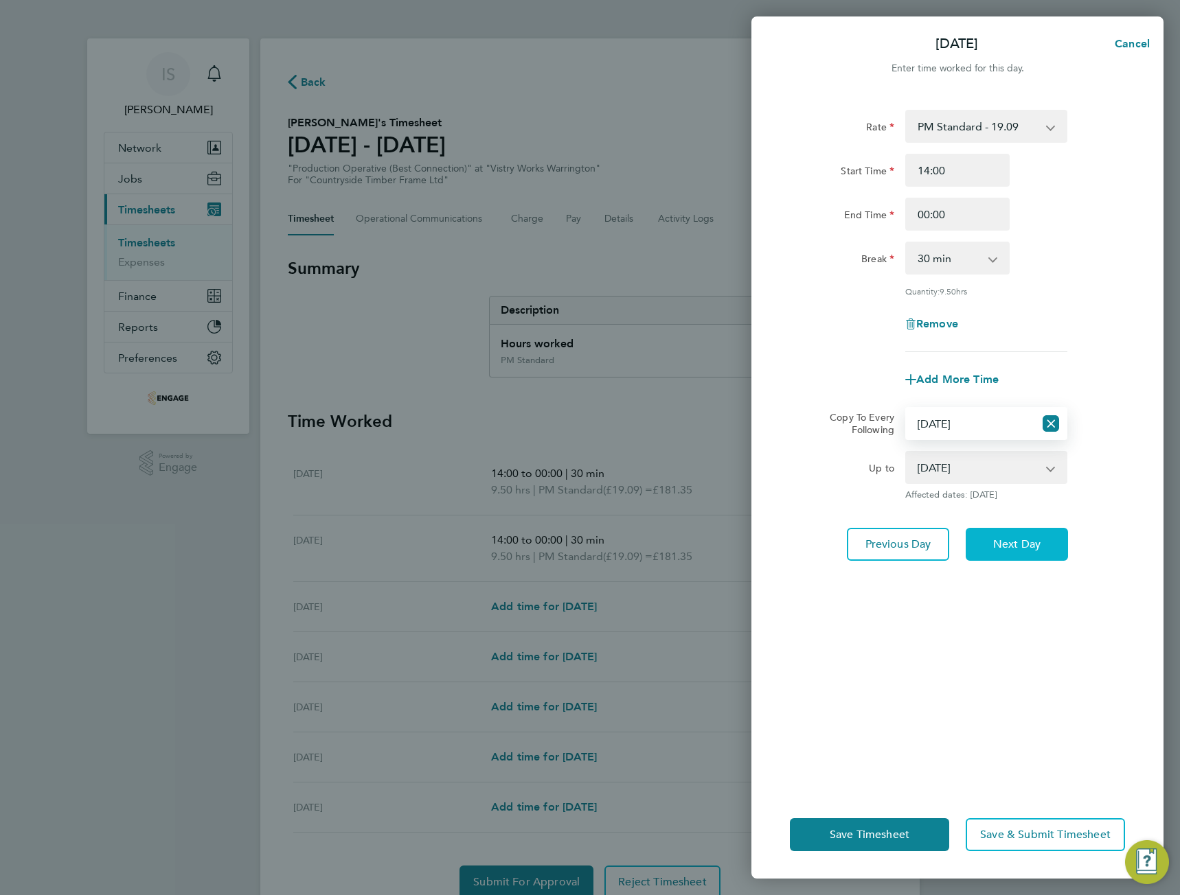
click at [1038, 528] on button "Next Day" at bounding box center [1017, 544] width 102 height 33
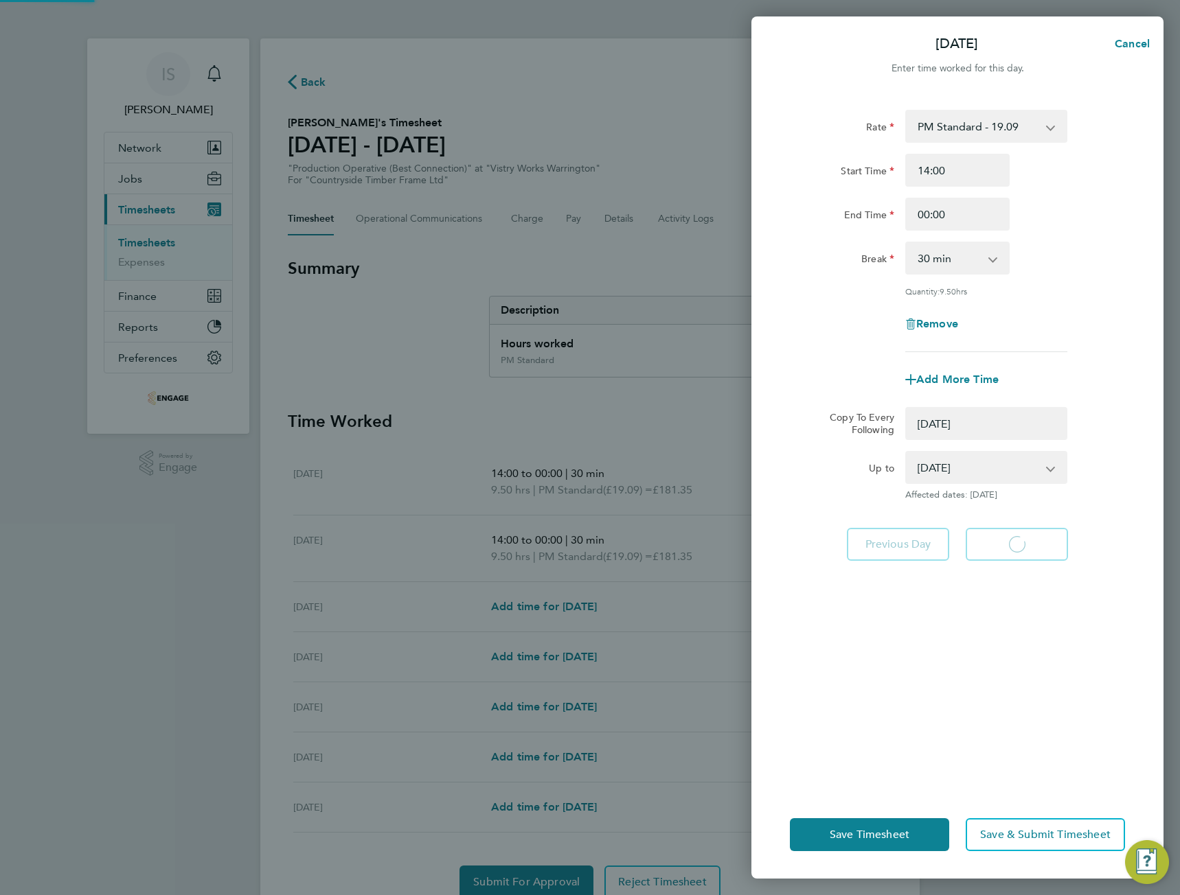
select select "0: null"
select select "30"
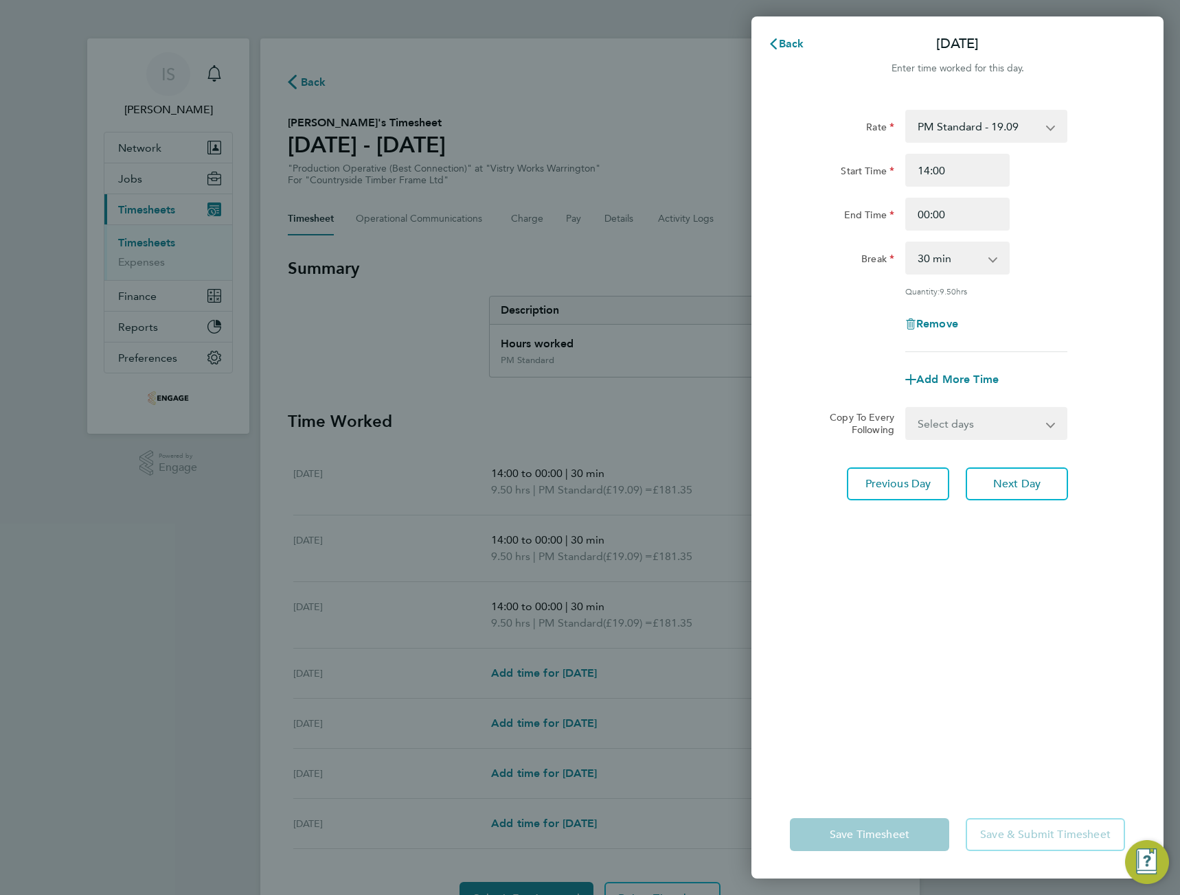
click at [983, 442] on div "Rate PM Standard - 19.09 BONUS - 13.50 AM Standard - 17.80 AM OT1 - 26.70 PM OT…" at bounding box center [957, 442] width 412 height 698
click at [981, 433] on select "Select days Day Weekday (Mon-Fri) Weekend (Sat-Sun) [DATE] [DATE] [DATE] [DATE]" at bounding box center [978, 424] width 144 height 30
select select "THU"
click at [906, 409] on select "Select days Day Weekday (Mon-Fri) Weekend (Sat-Sun) [DATE] [DATE] [DATE] [DATE]" at bounding box center [978, 424] width 144 height 30
select select "[DATE]"
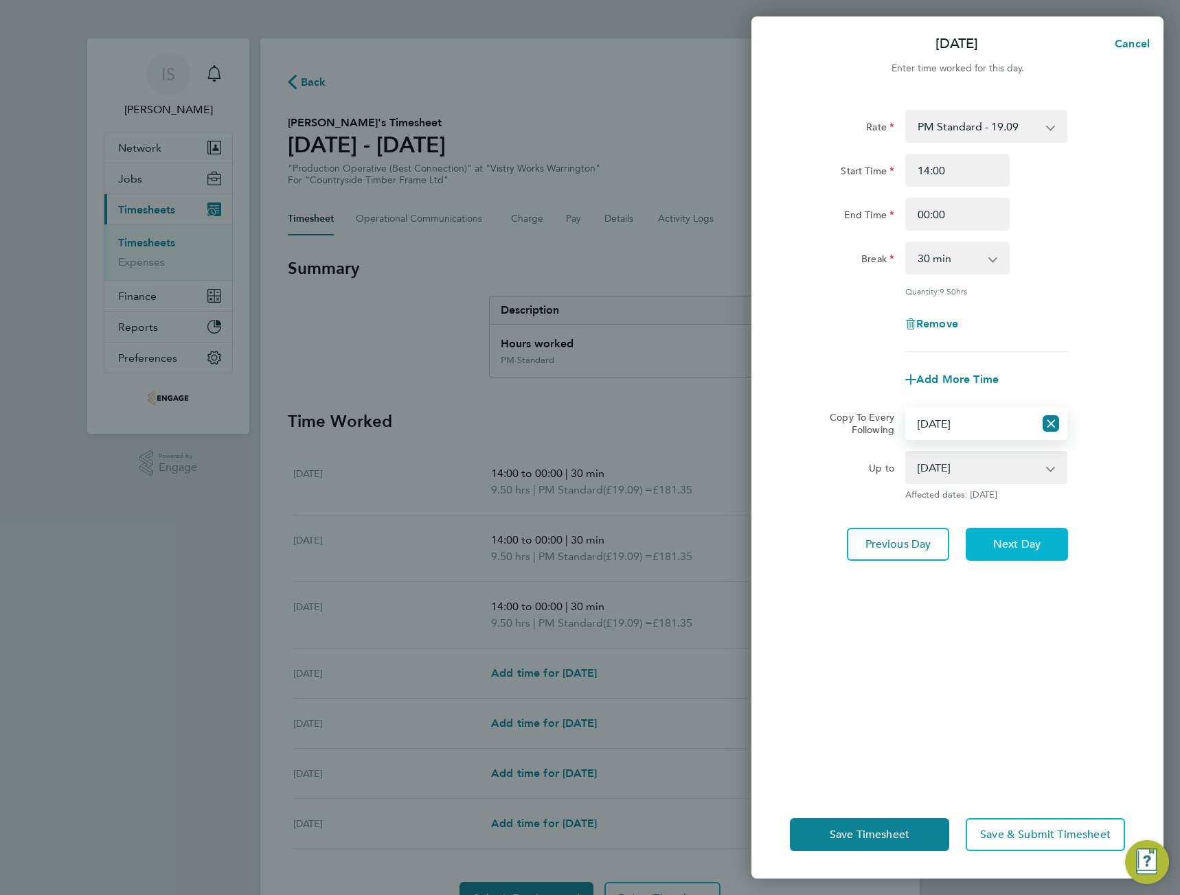
click at [1010, 556] on button "Next Day" at bounding box center [1017, 544] width 102 height 33
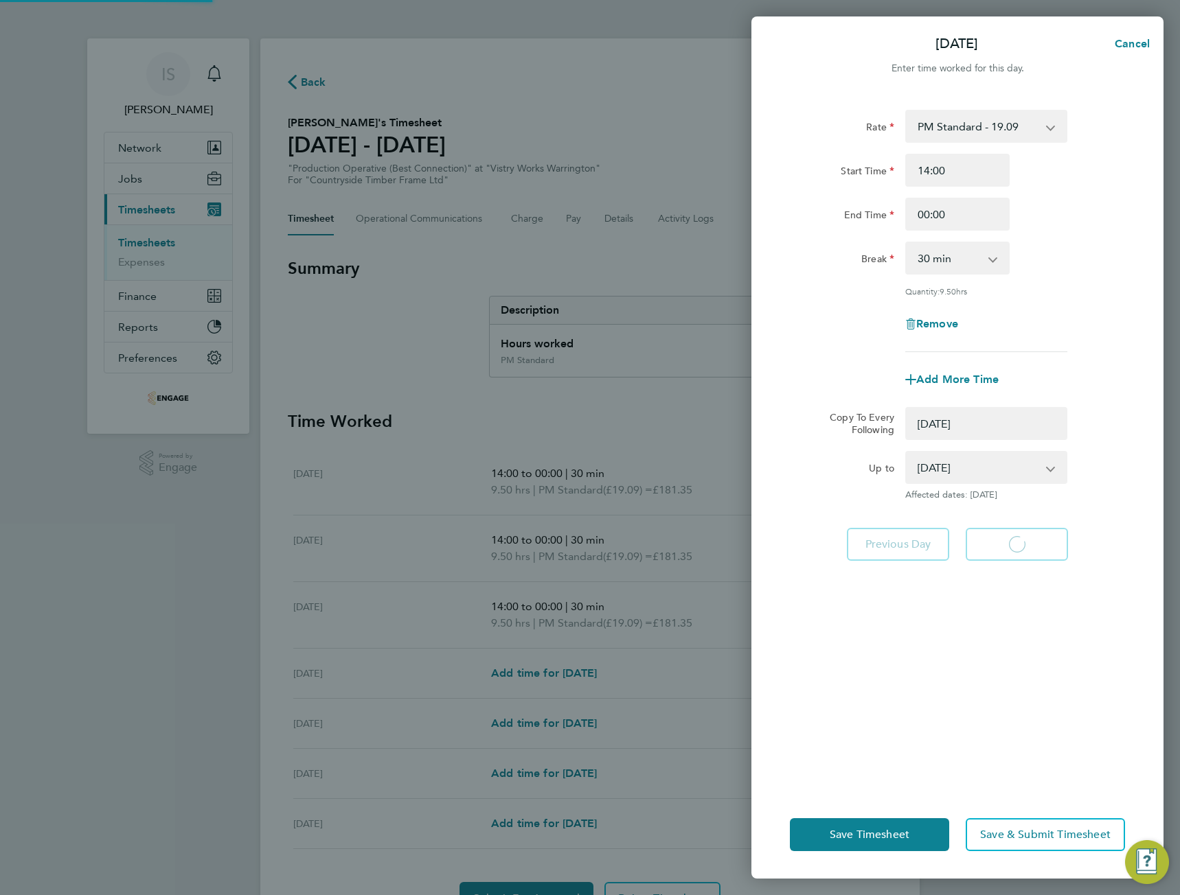
select select "0: null"
select select "30"
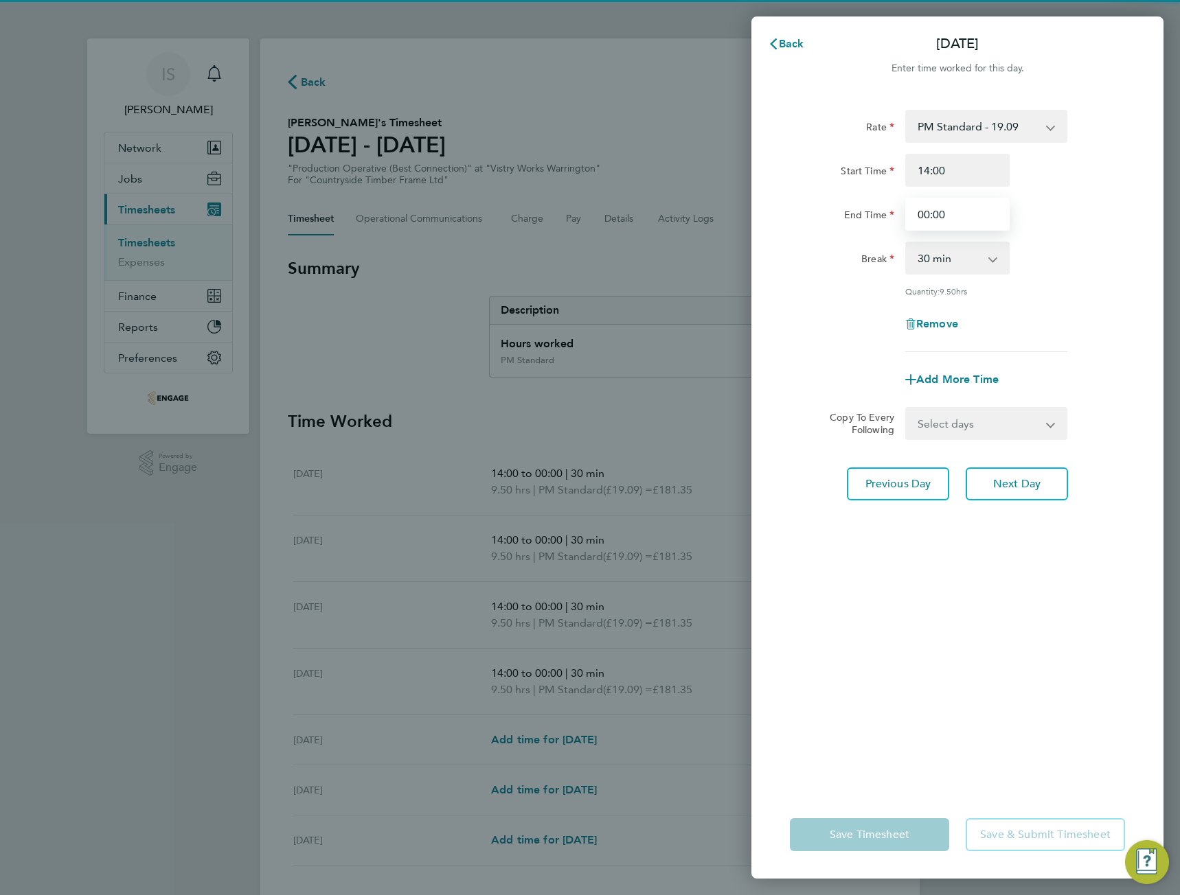
drag, startPoint x: 991, startPoint y: 207, endPoint x: 727, endPoint y: 219, distance: 264.0
click at [727, 219] on div "Back [DATE] Enter time worked for this day. Rate PM Standard - 19.09 BONUS - 13…" at bounding box center [590, 447] width 1180 height 895
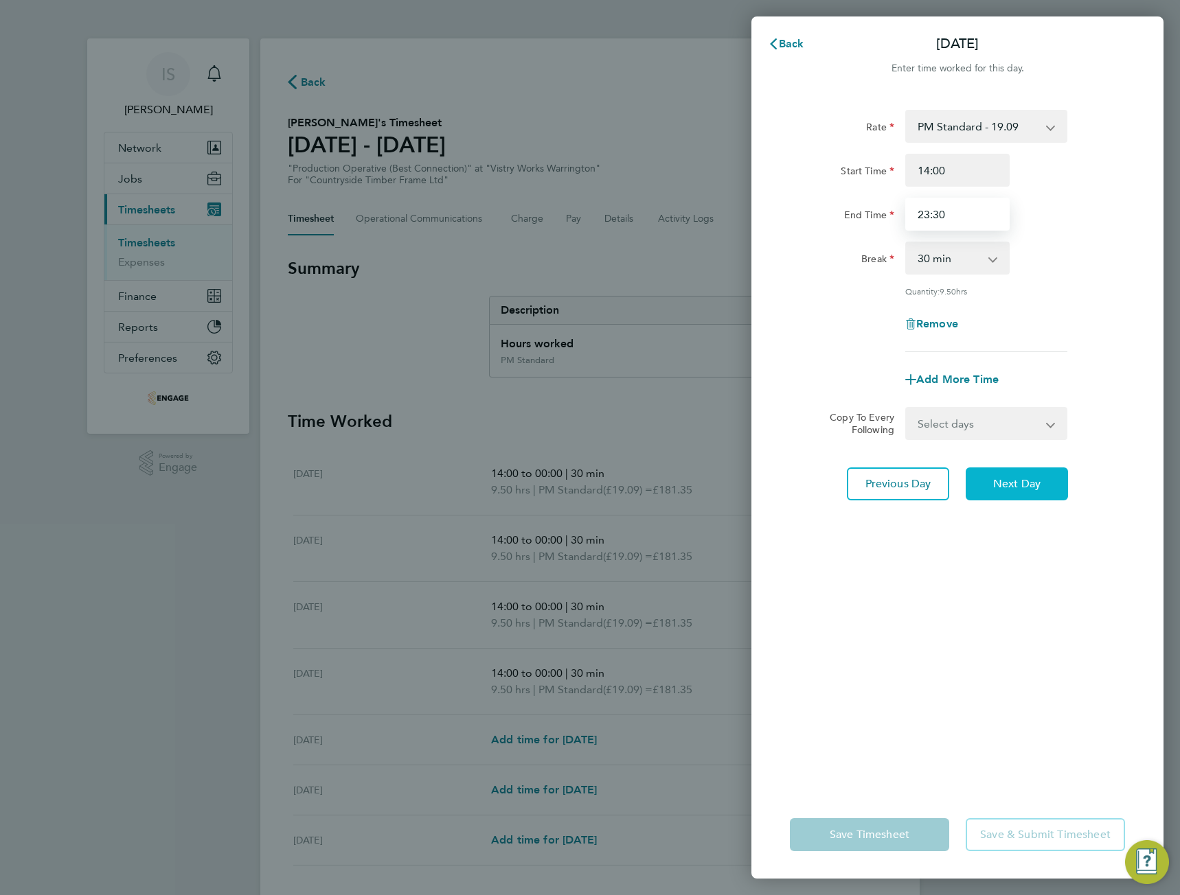
type input "23:30"
click at [980, 489] on button "Next Day" at bounding box center [1017, 484] width 102 height 33
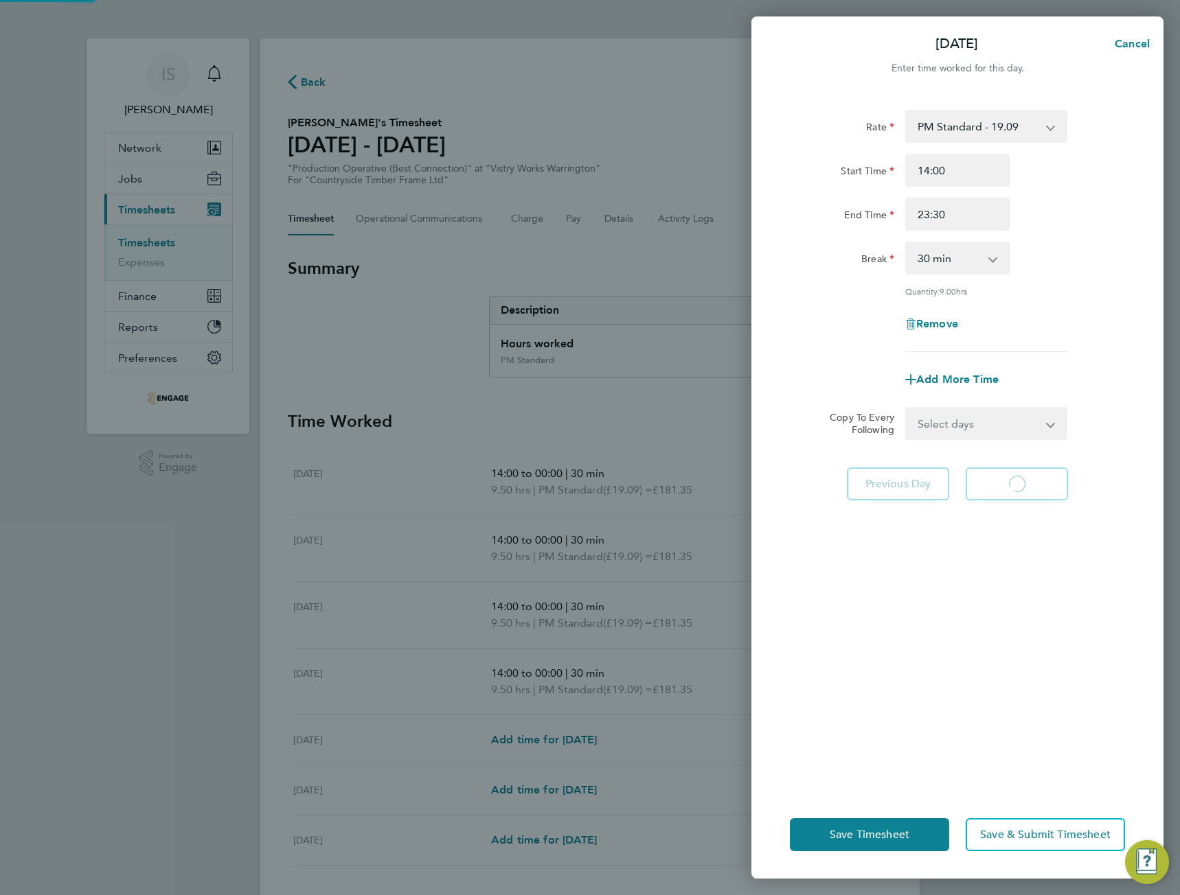
select select "15"
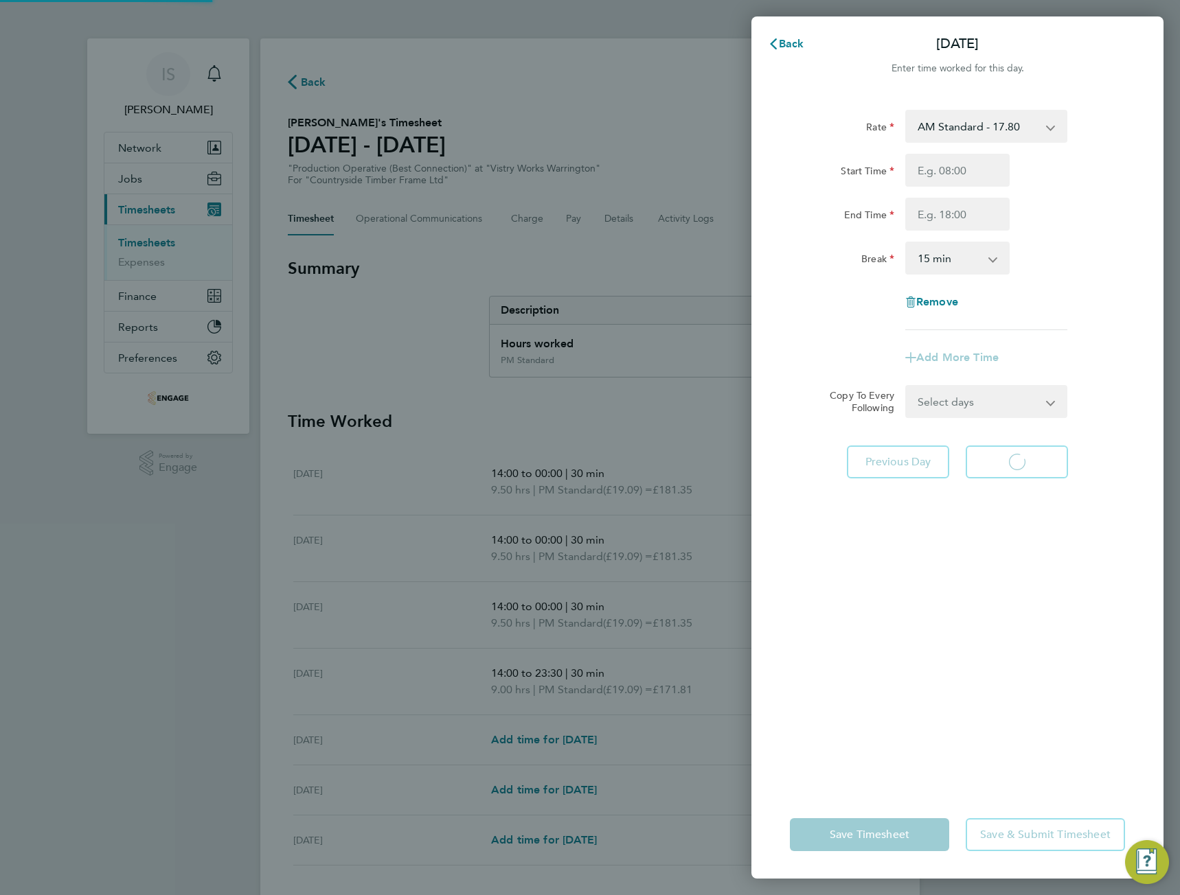
select select "15"
click at [937, 453] on button "Previous Day" at bounding box center [898, 462] width 102 height 33
select select "30"
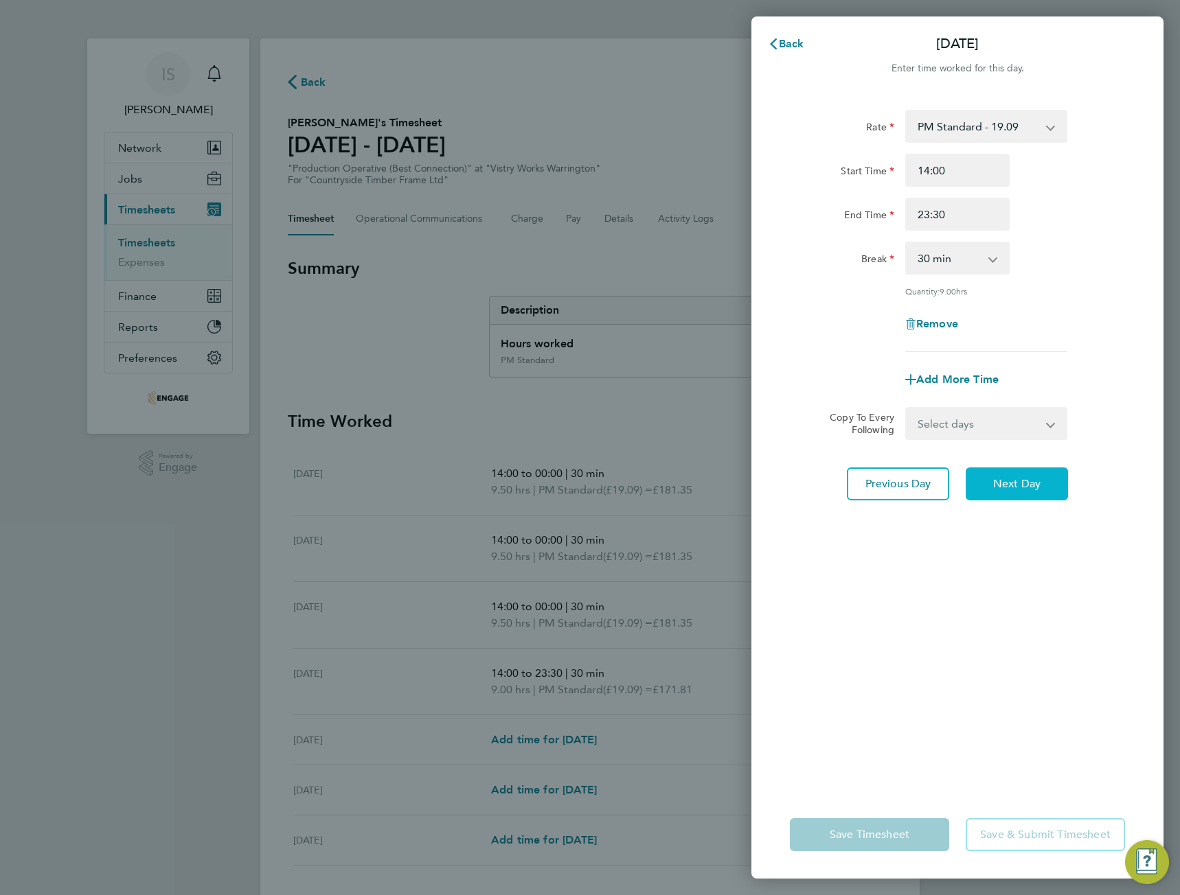
click at [1038, 484] on span "Next Day" at bounding box center [1016, 484] width 47 height 14
select select "15"
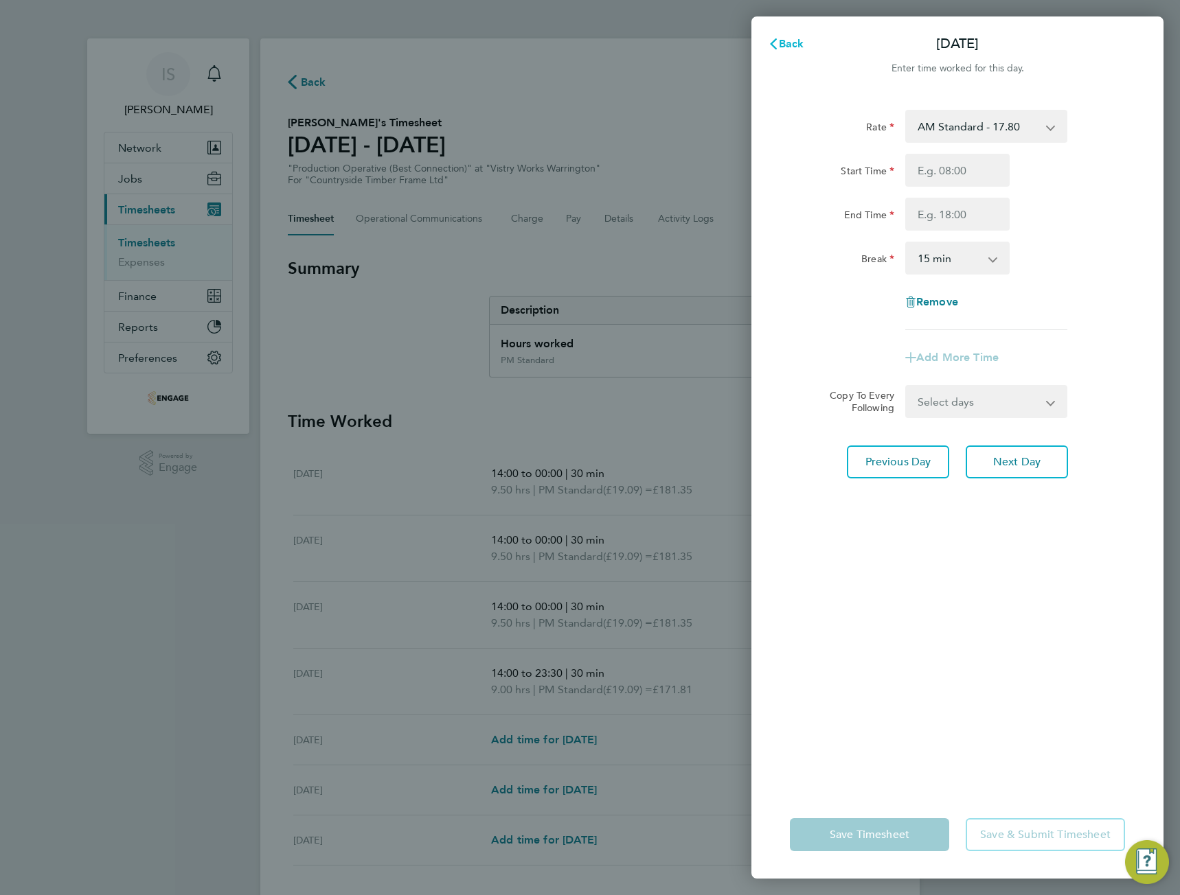
click at [786, 51] on button "Back" at bounding box center [786, 43] width 64 height 27
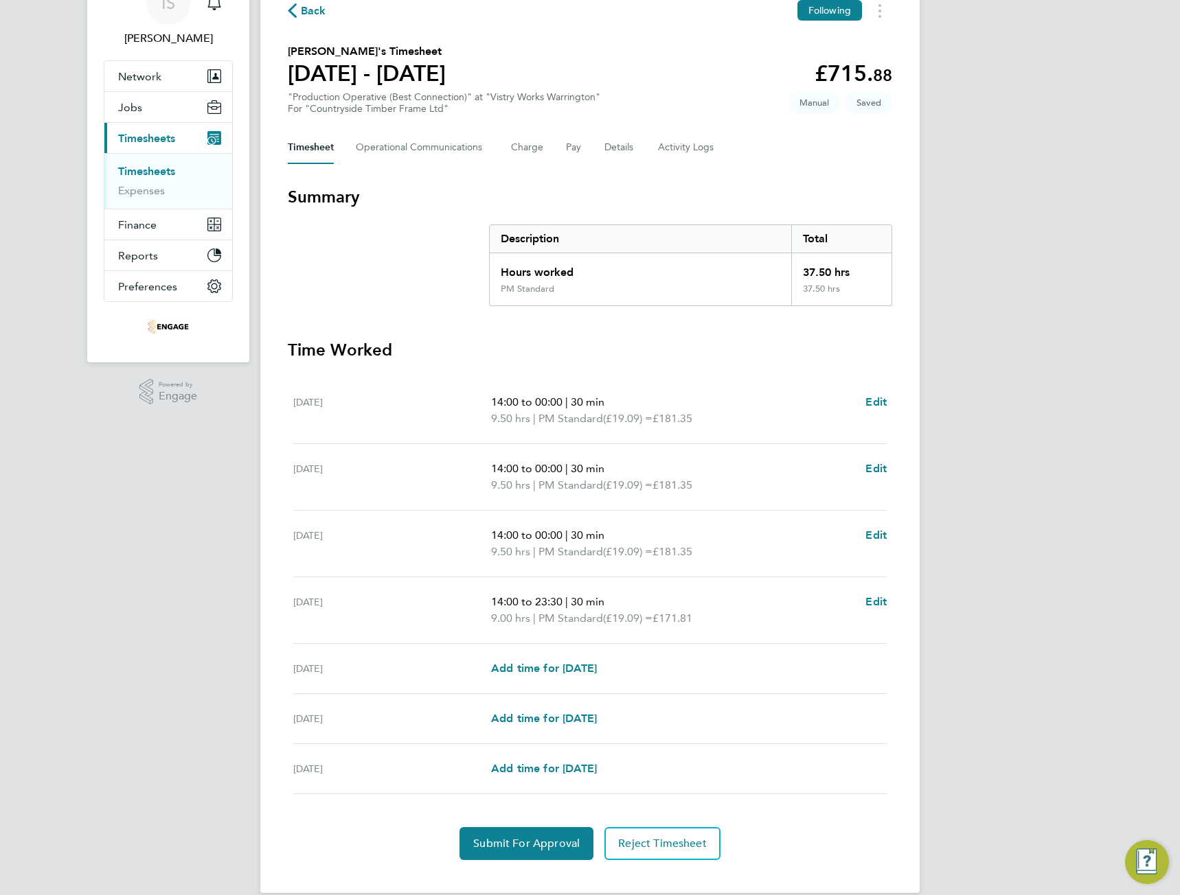
scroll to position [91, 0]
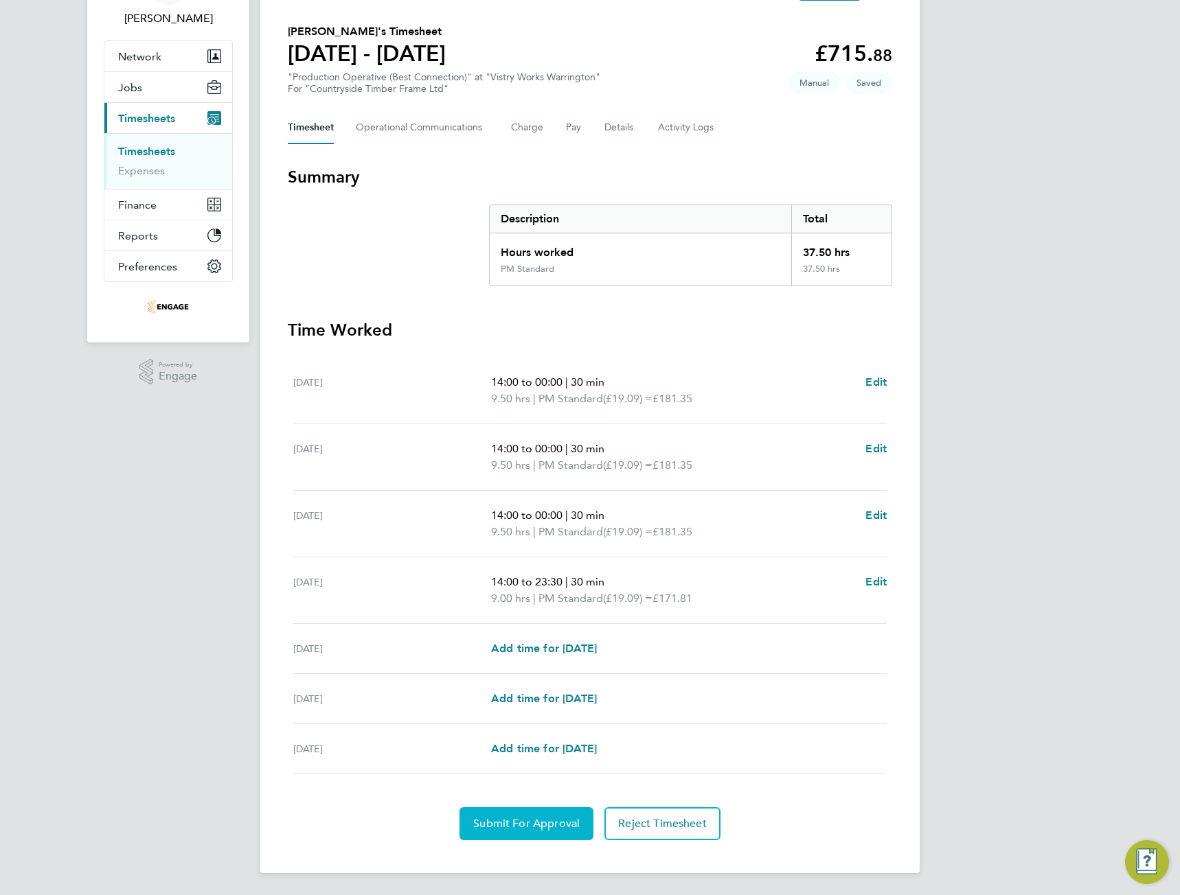
click at [485, 838] on button "Submit For Approval" at bounding box center [526, 824] width 134 height 33
